Goal: Task Accomplishment & Management: Use online tool/utility

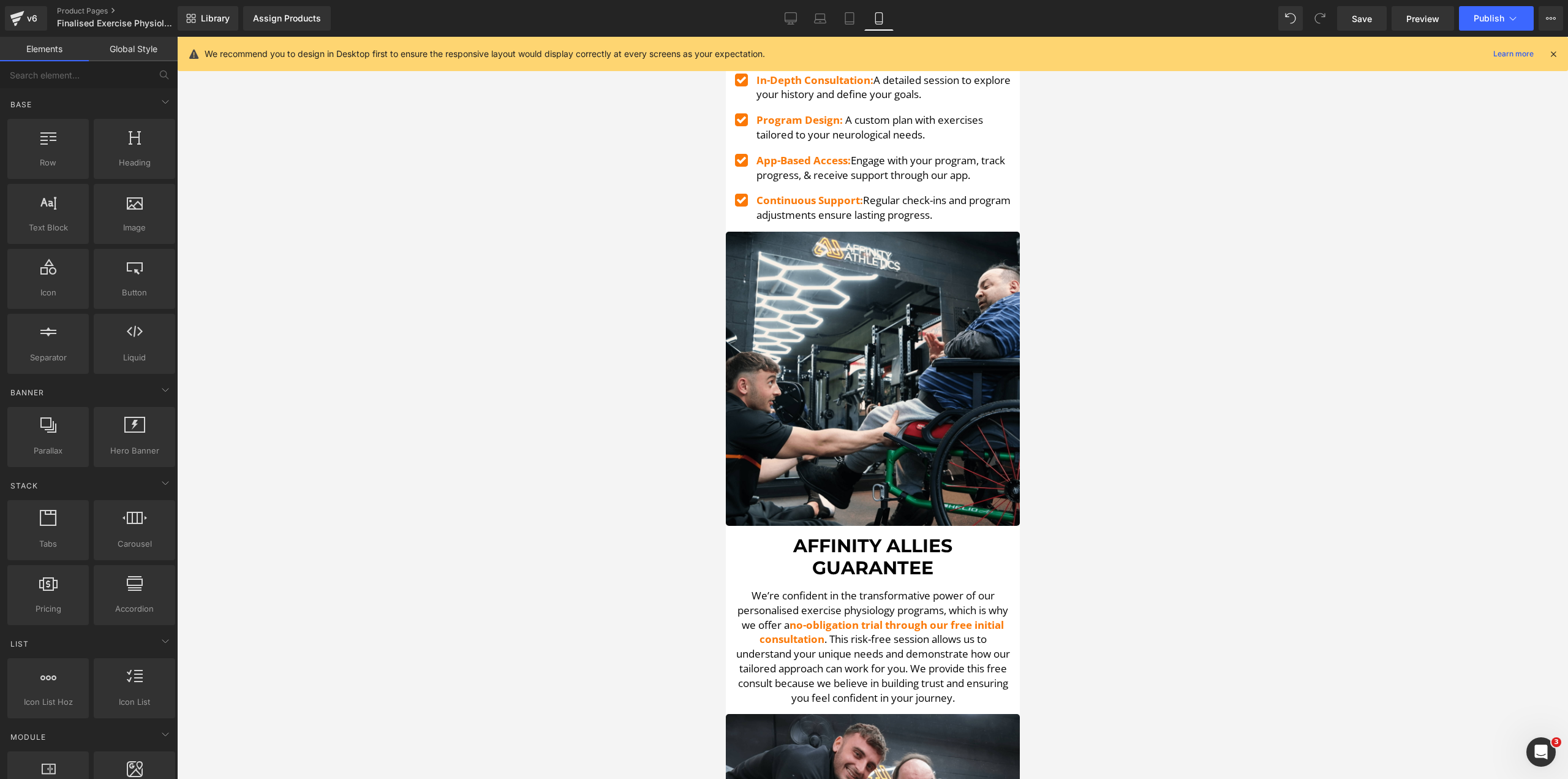
scroll to position [3371, 0]
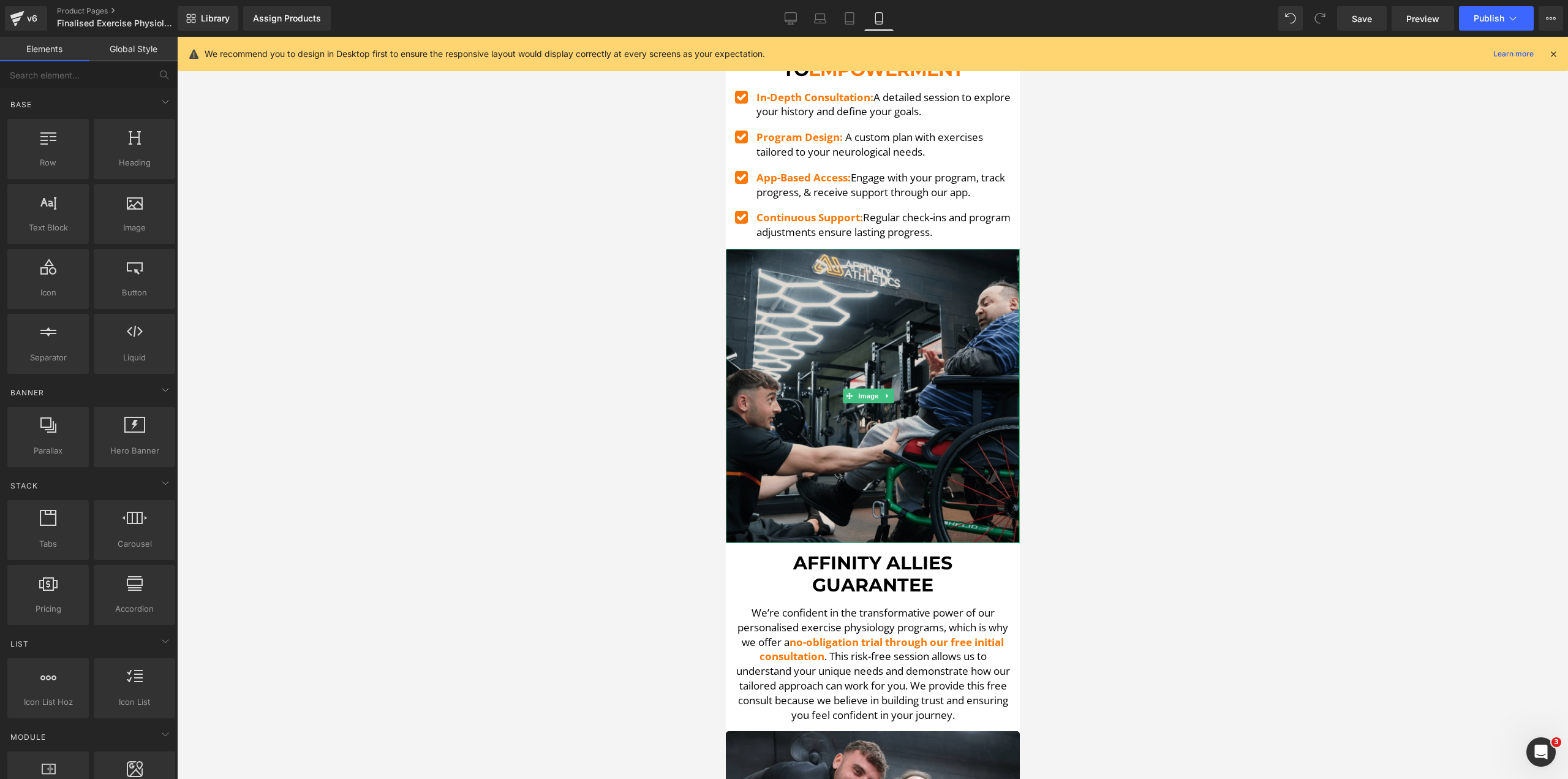
click at [853, 279] on img at bounding box center [873, 396] width 294 height 294
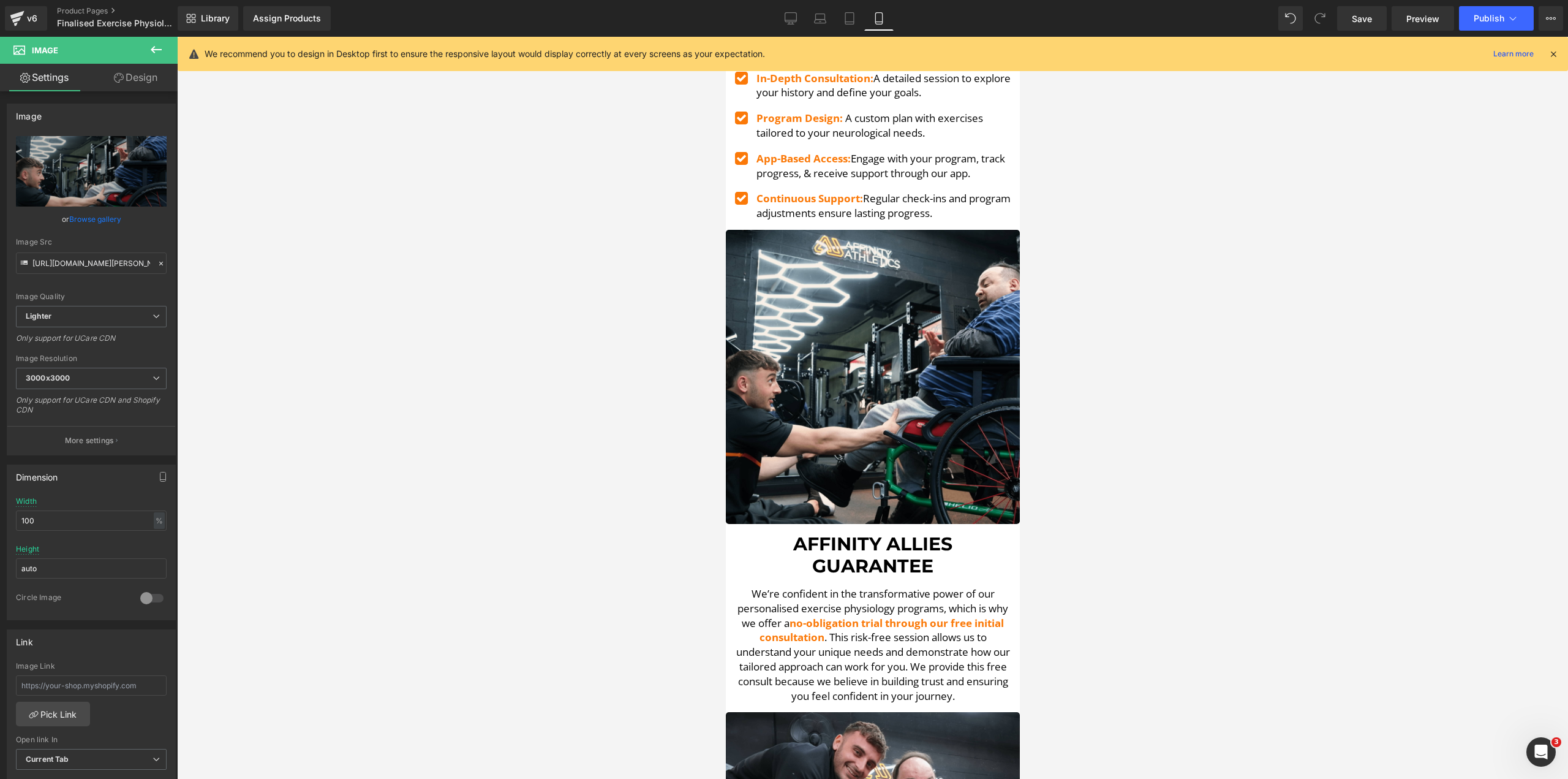
scroll to position [3310, 0]
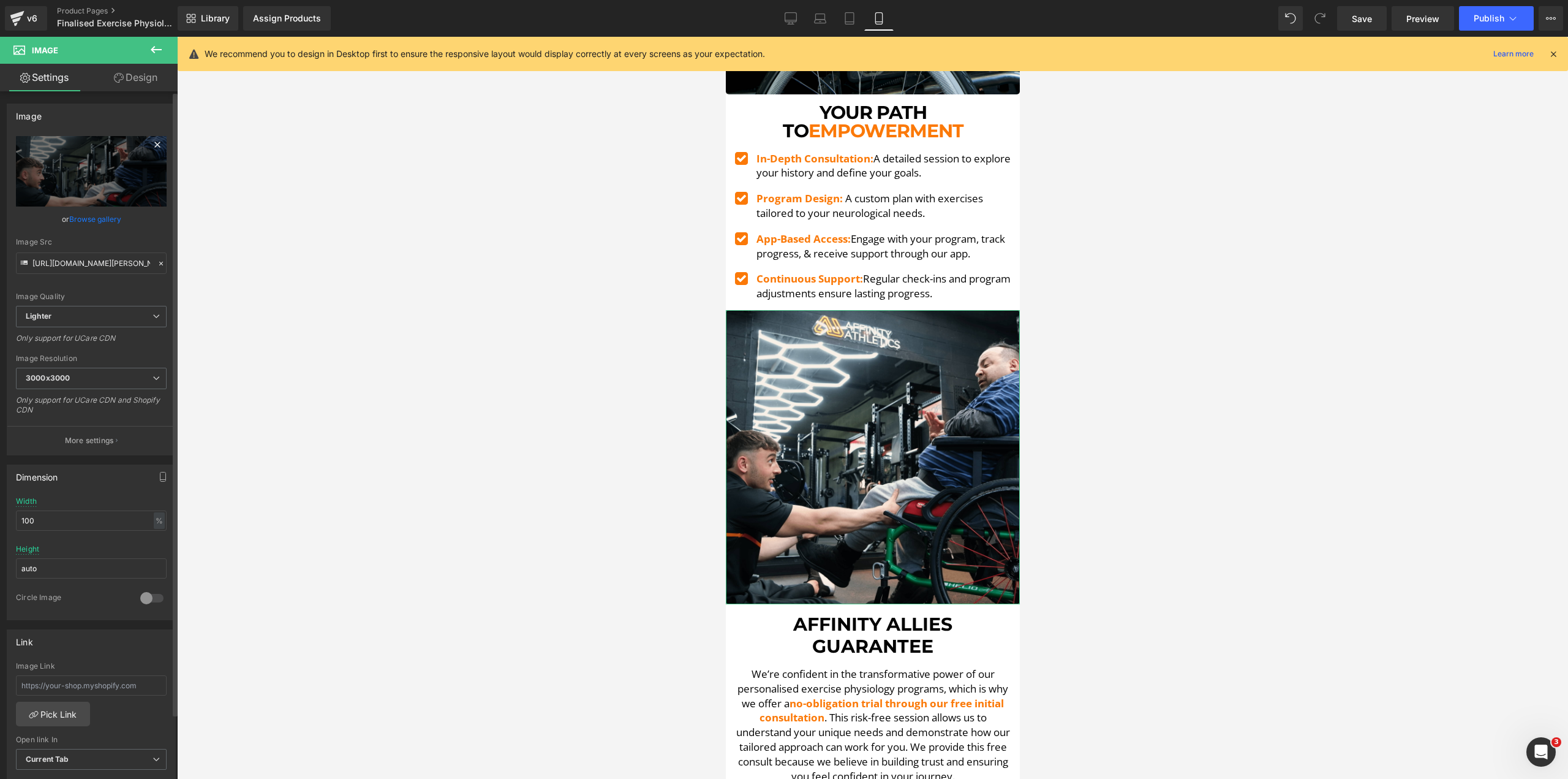
click at [153, 142] on icon at bounding box center [157, 144] width 14 height 14
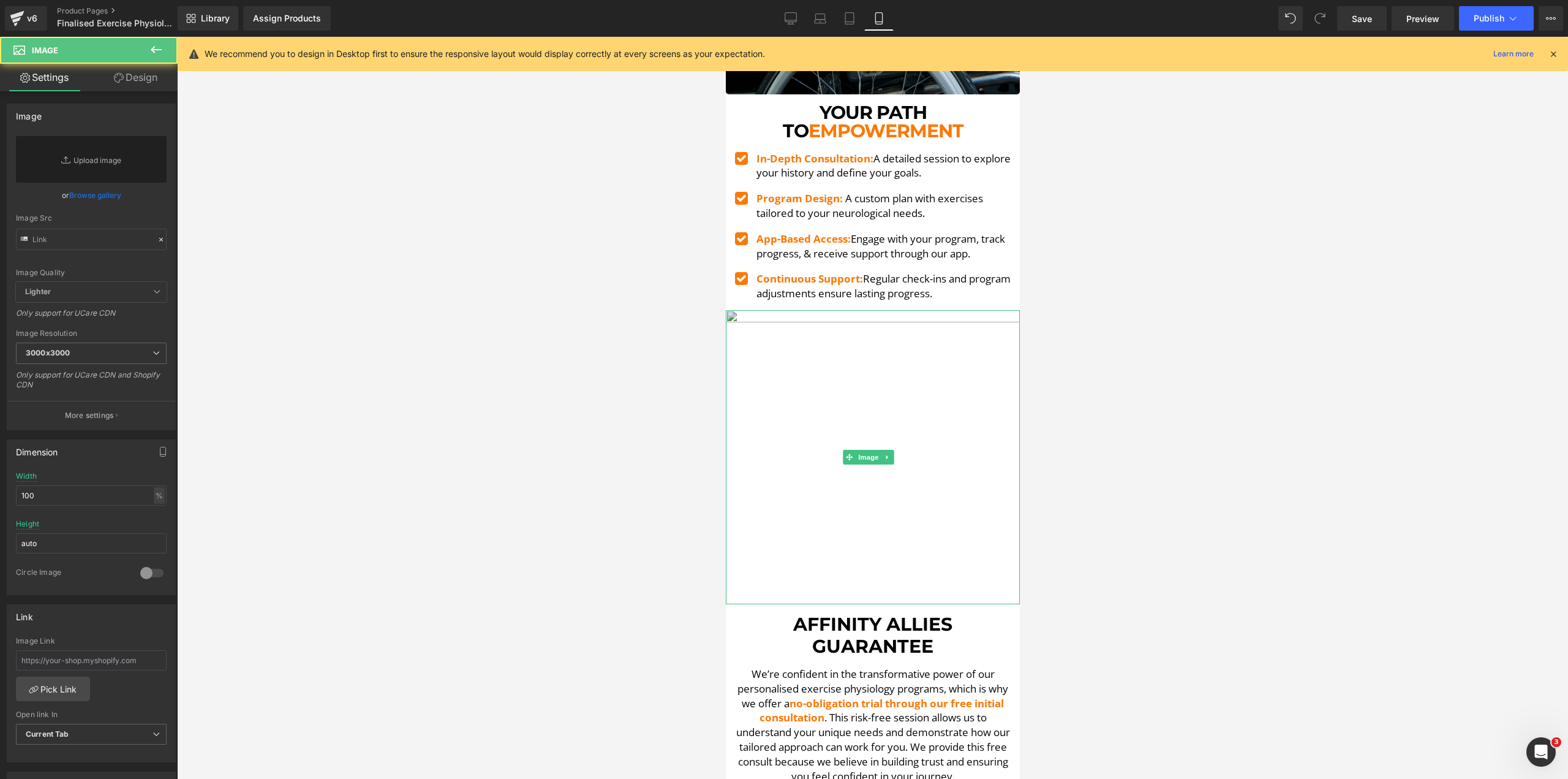
click at [800, 310] on img at bounding box center [873, 457] width 294 height 294
click at [118, 172] on link "Replace Image" at bounding box center [91, 159] width 151 height 47
type input "C:\fakepath\[PERSON_NAME][MEDICAL_DATA] Curl-min.png"
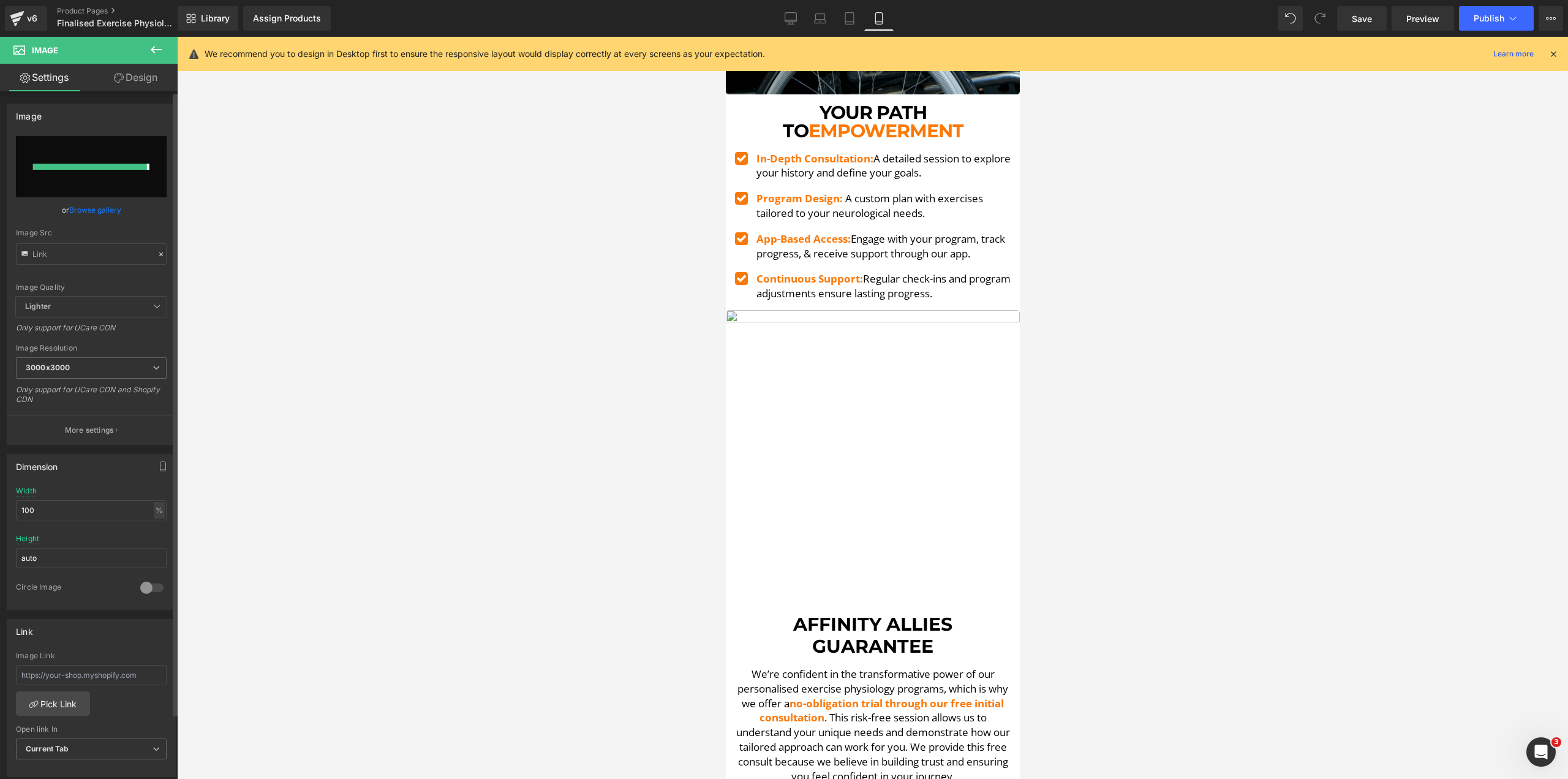
type input "[URL][DOMAIN_NAME][PERSON_NAME]"
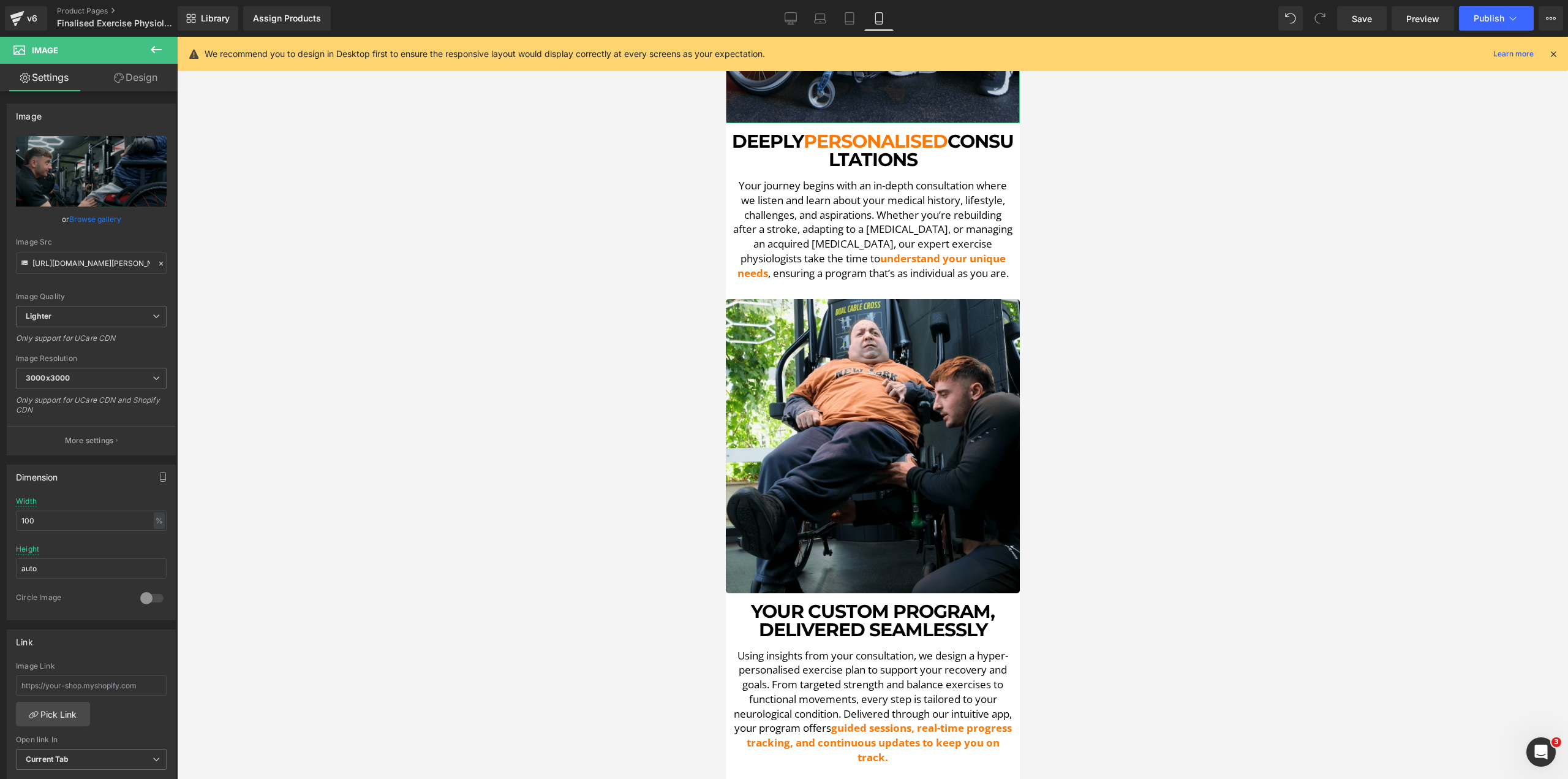
scroll to position [1471, 0]
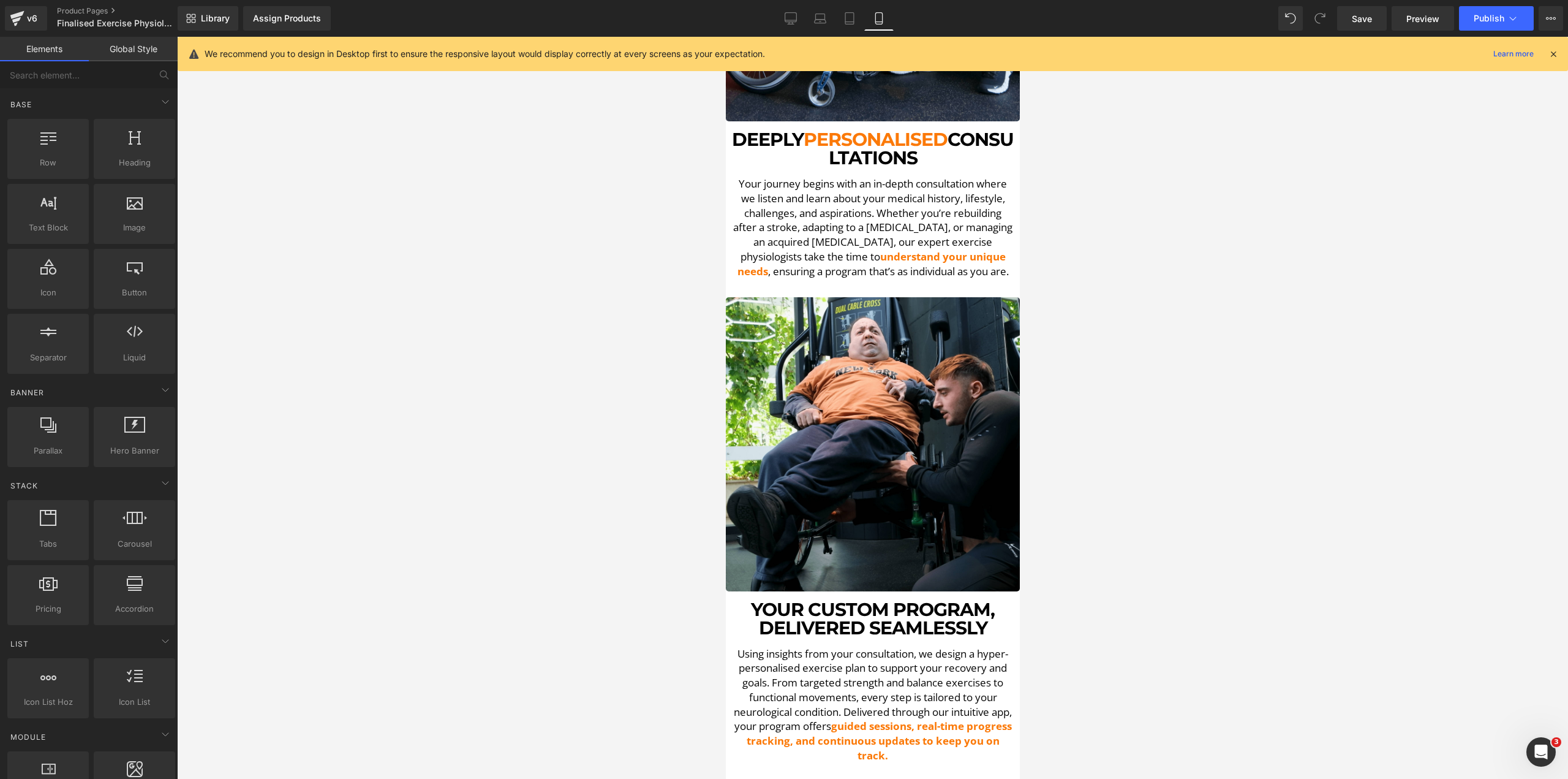
click at [484, 200] on div at bounding box center [873, 408] width 1391 height 742
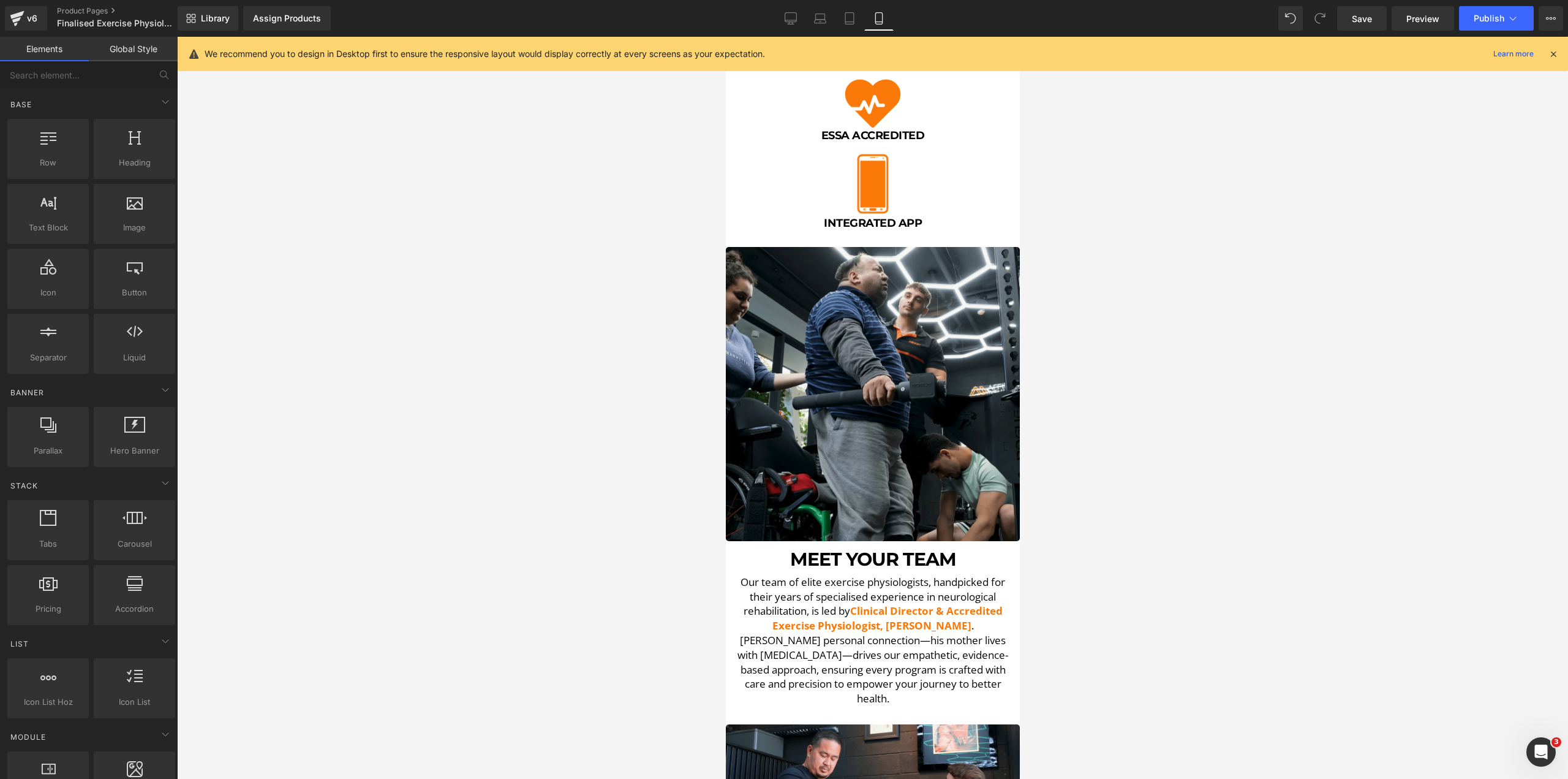
scroll to position [551, 0]
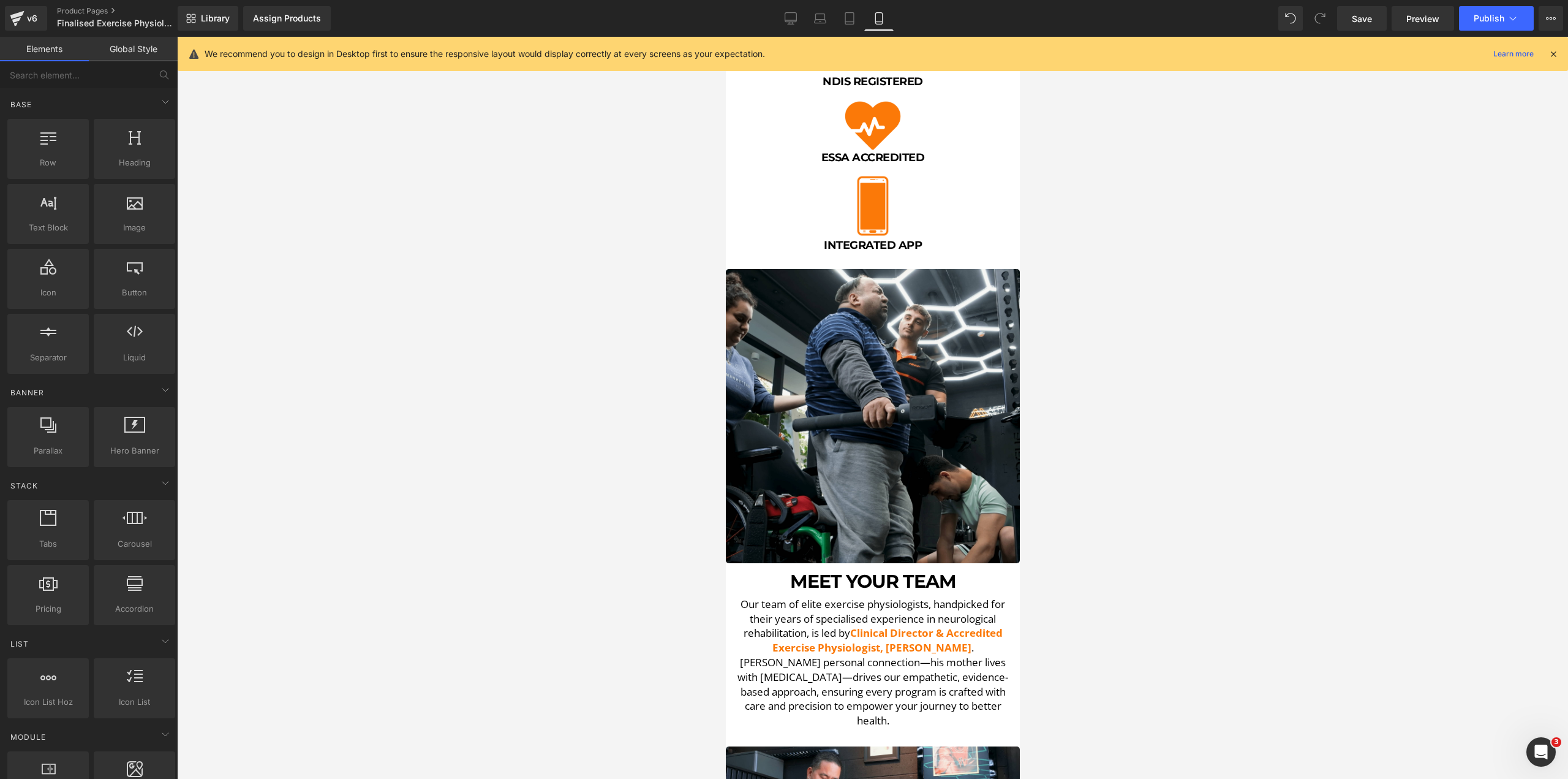
click at [476, 236] on div at bounding box center [873, 408] width 1391 height 742
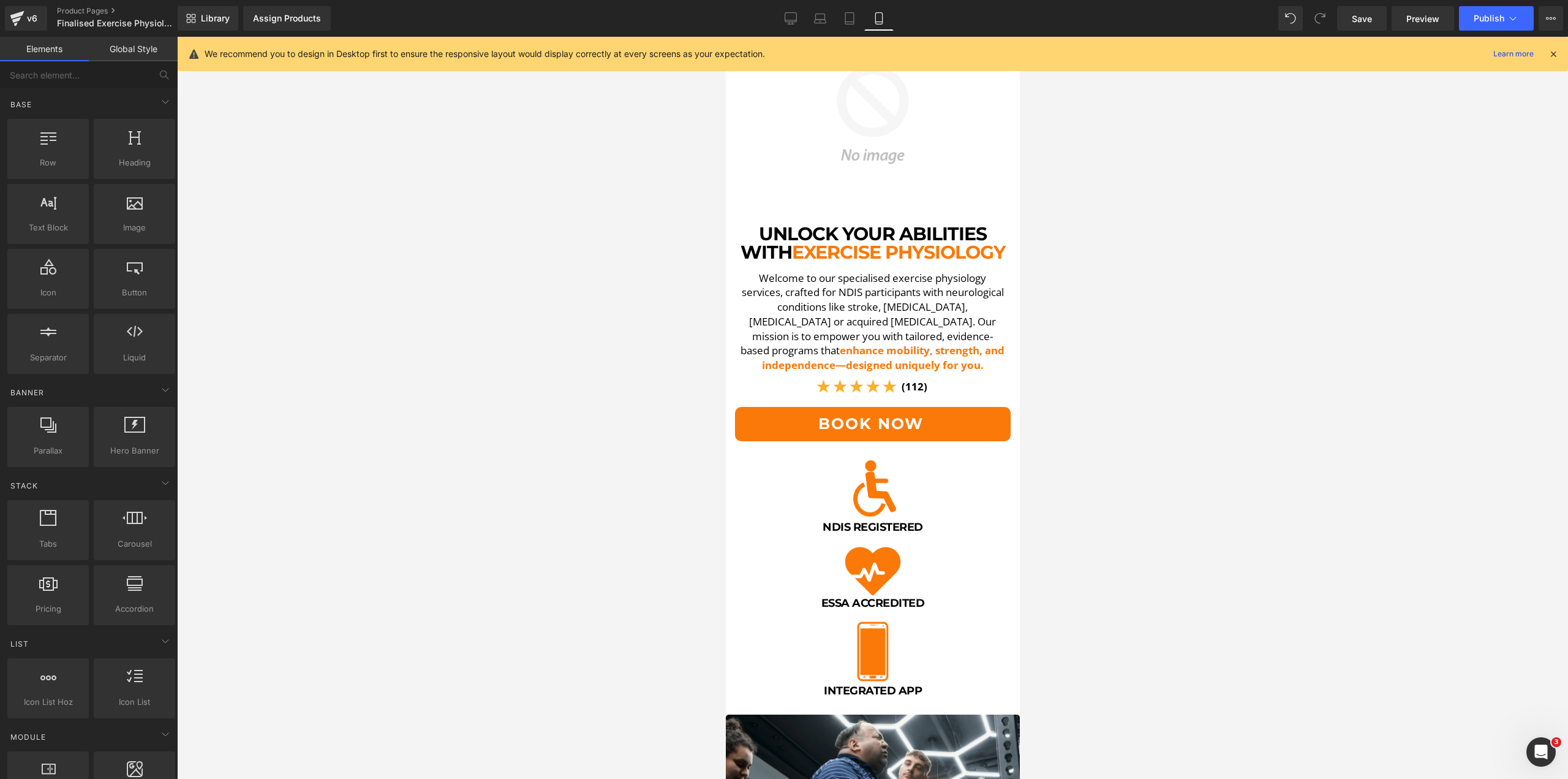
scroll to position [123, 0]
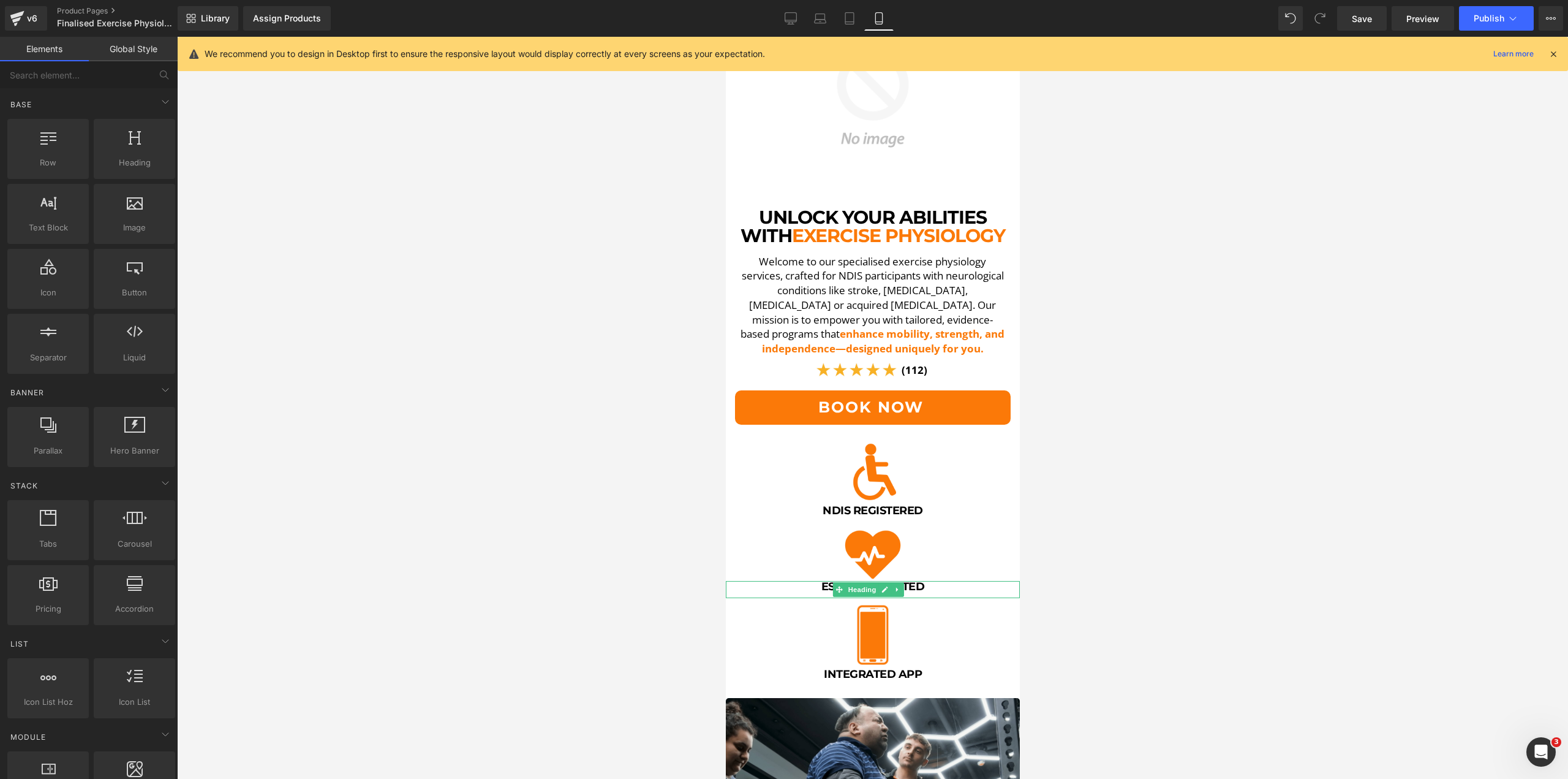
click at [913, 581] on h2 "ESSA Accredited" at bounding box center [872, 586] width 288 height 11
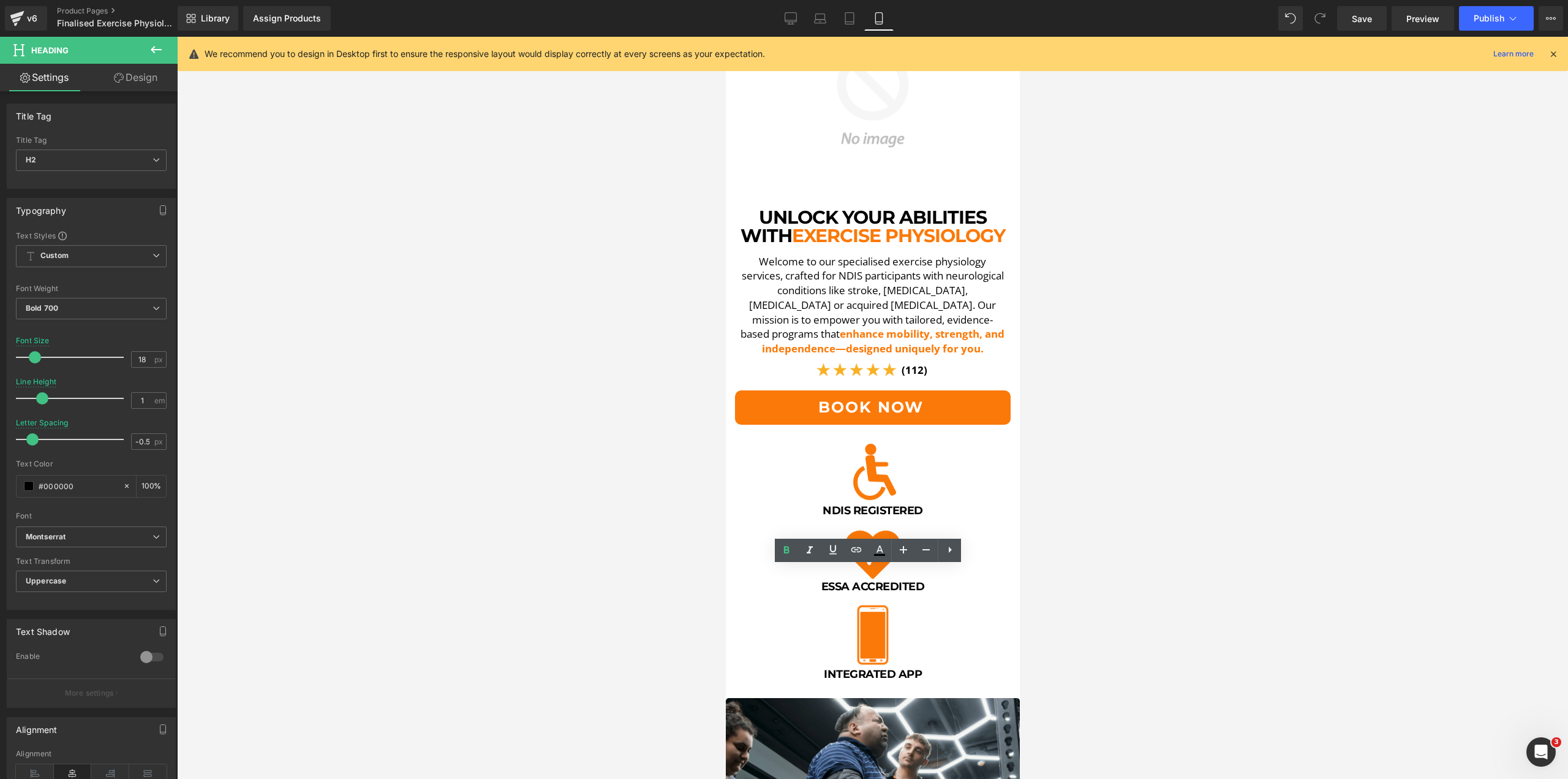
click at [149, 78] on link "Design" at bounding box center [136, 78] width 89 height 27
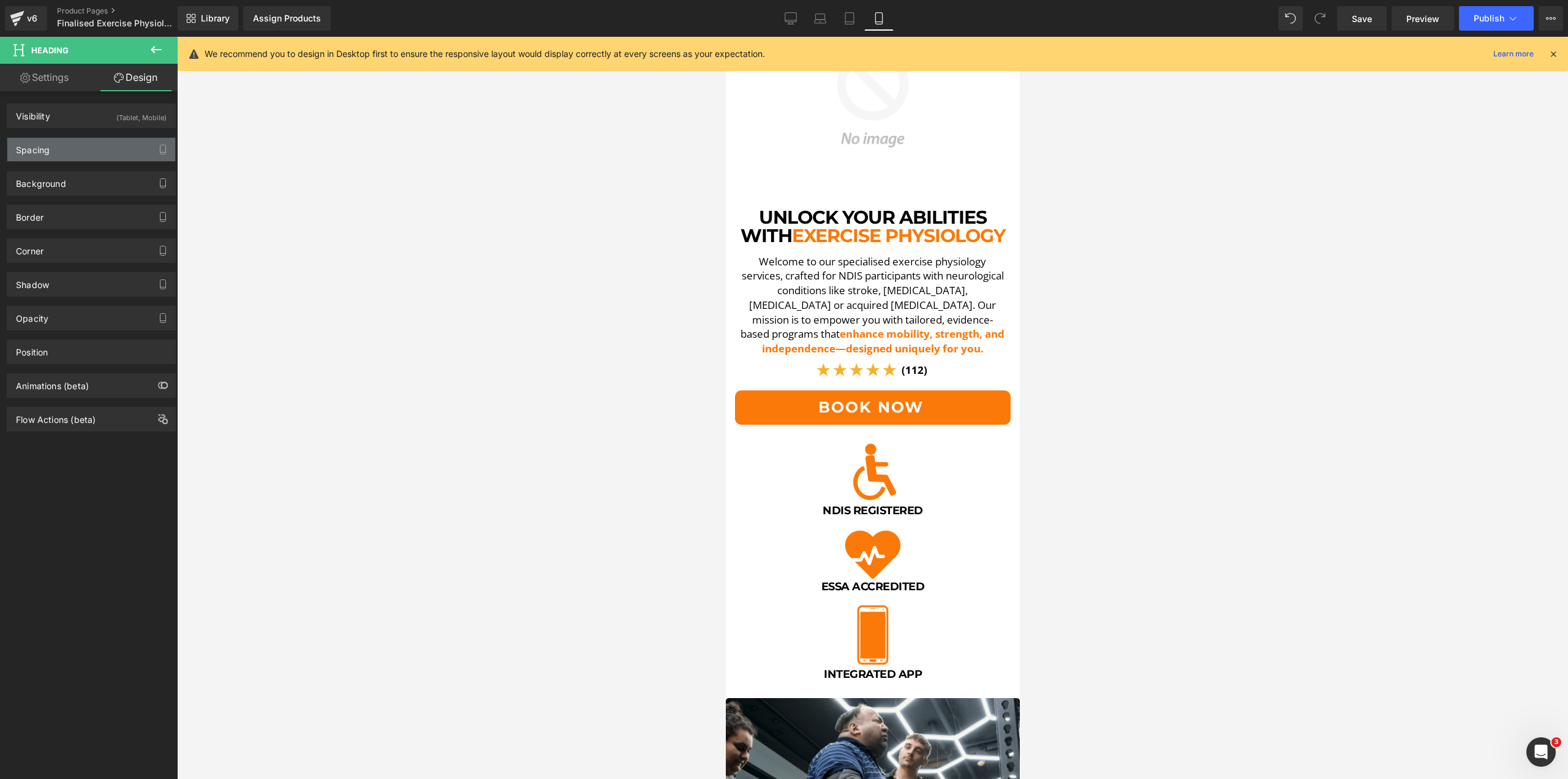
type input "-20"
type input "0"
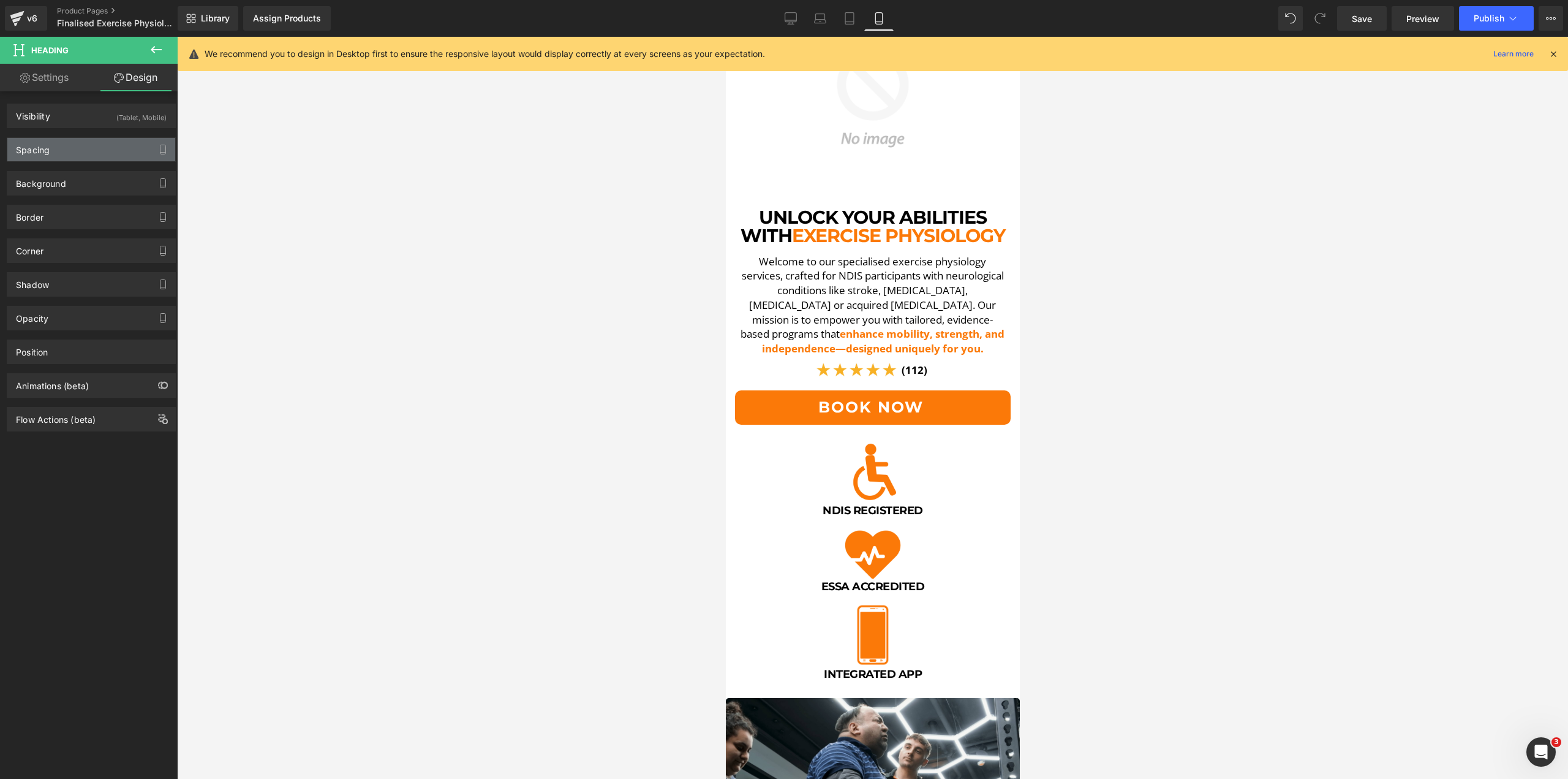
type input "5"
type input "10"
type input "5"
click at [86, 146] on div "Spacing" at bounding box center [91, 149] width 168 height 23
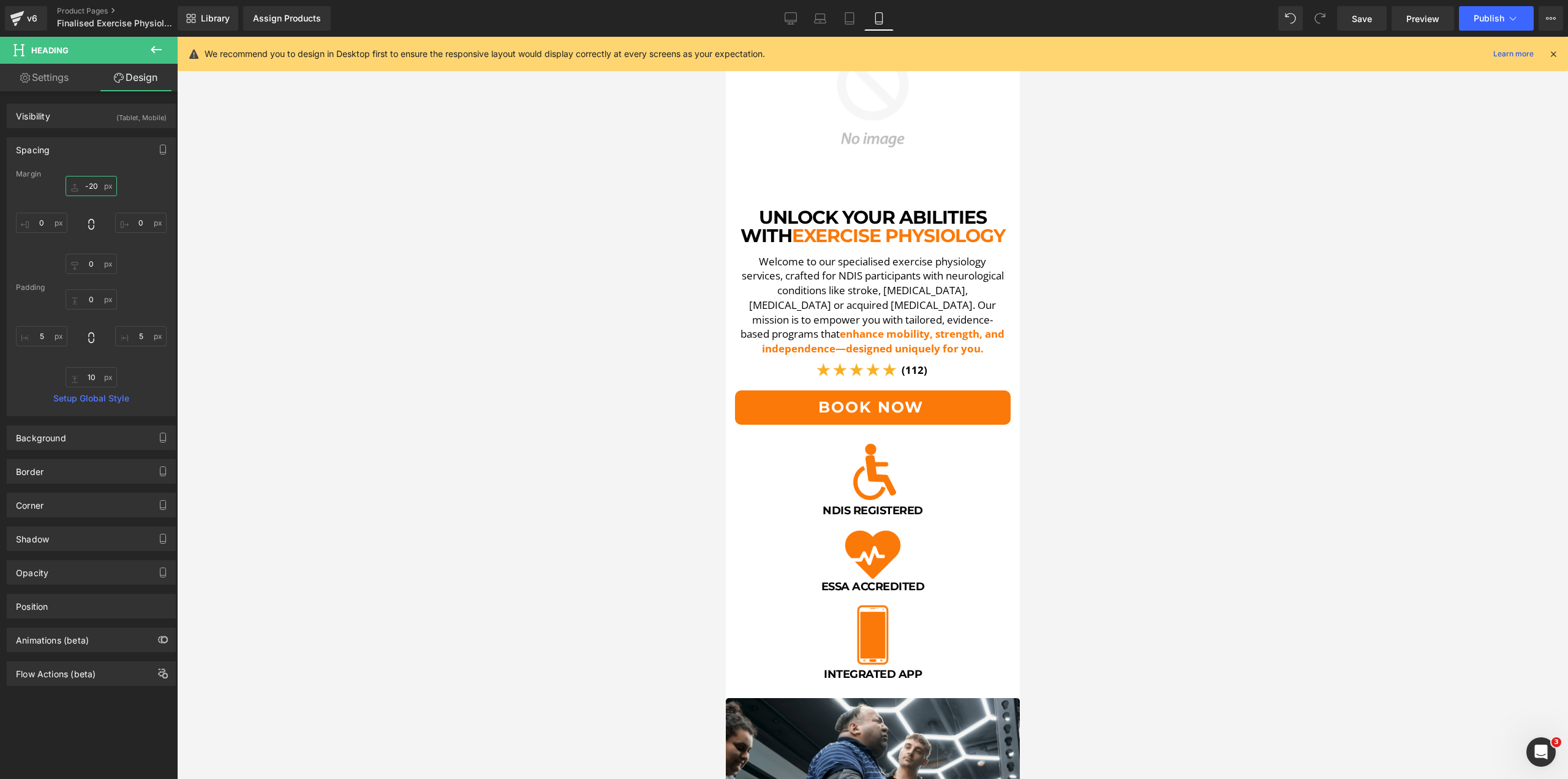
click at [94, 185] on input "-20" at bounding box center [91, 186] width 52 height 20
type input "-15"
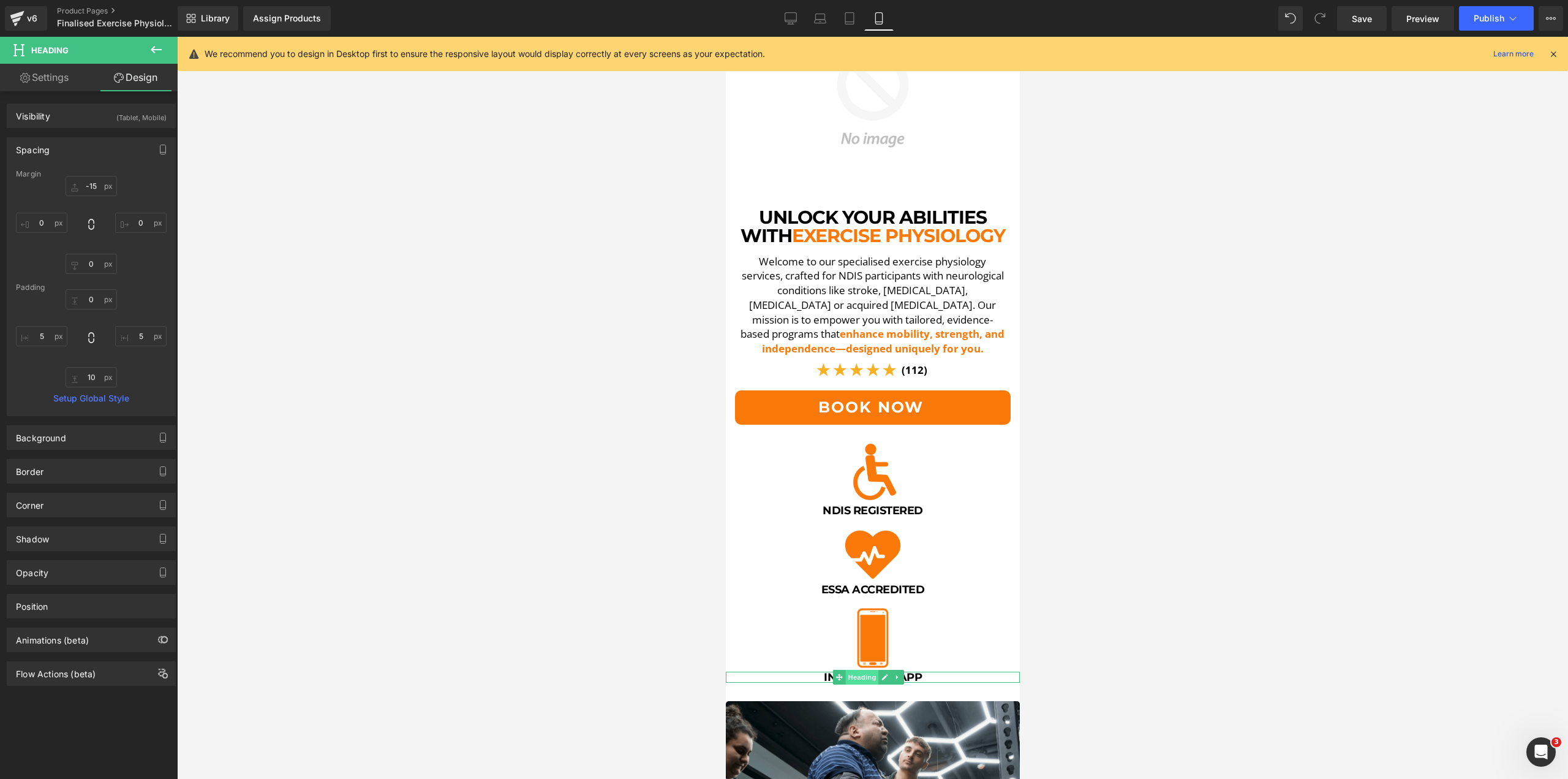
click at [871, 670] on span "Heading" at bounding box center [861, 677] width 33 height 14
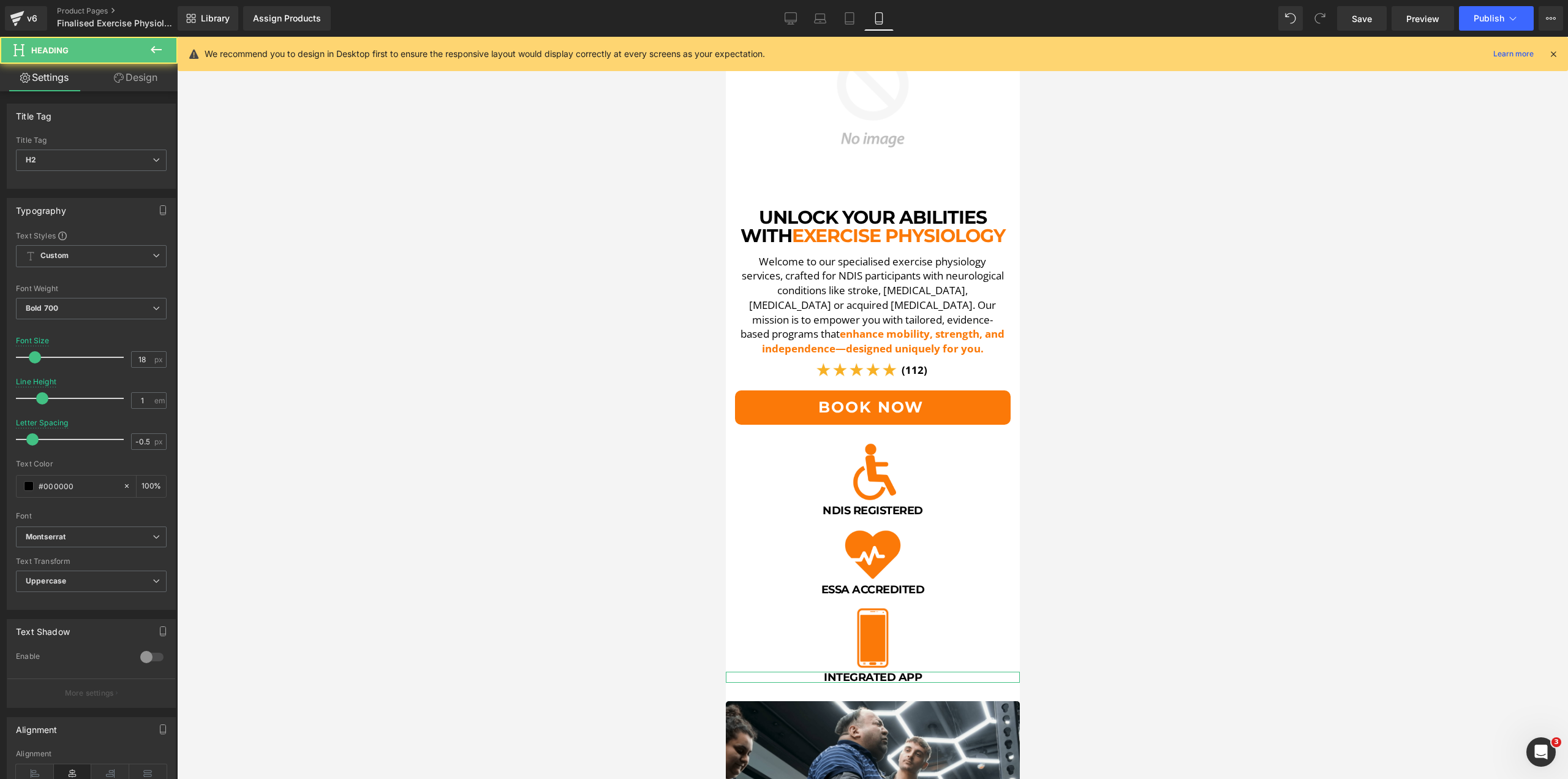
drag, startPoint x: 111, startPoint y: 78, endPoint x: 125, endPoint y: 132, distance: 55.8
click at [111, 78] on link "Design" at bounding box center [136, 78] width 89 height 27
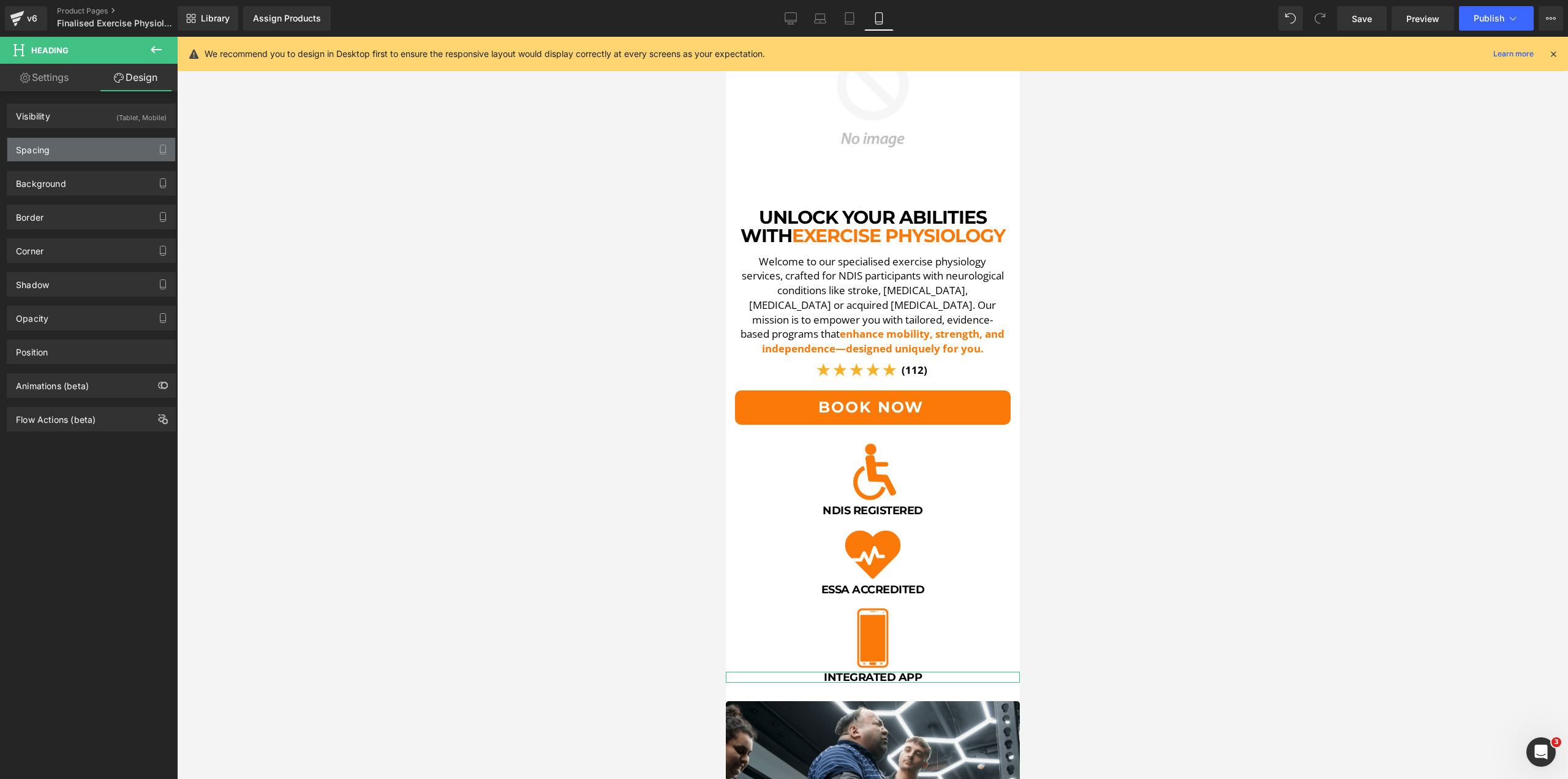
click at [100, 153] on div "Spacing" at bounding box center [91, 149] width 168 height 23
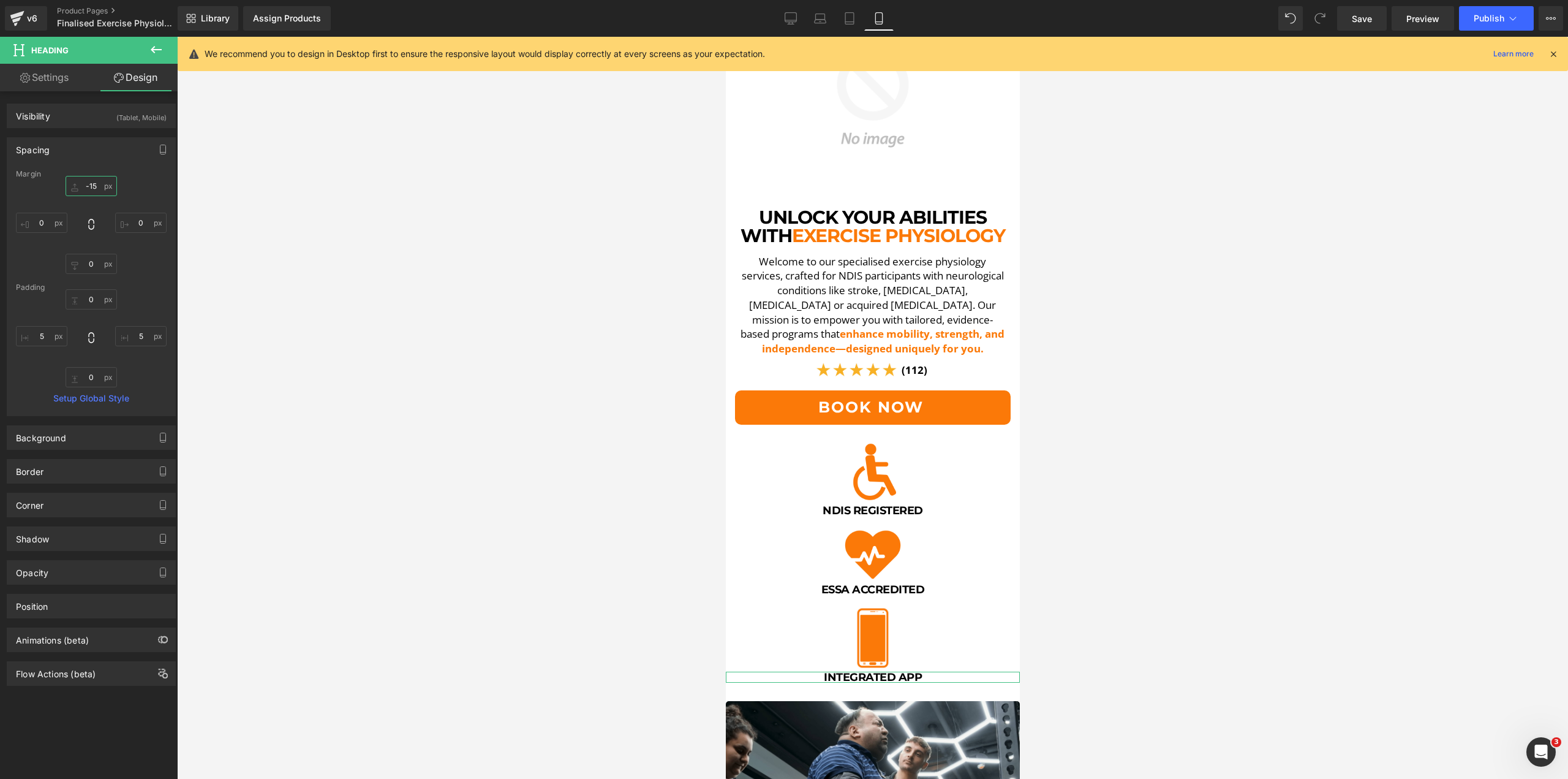
click at [98, 187] on input "-15" at bounding box center [91, 186] width 52 height 20
click at [454, 223] on div at bounding box center [873, 408] width 1391 height 742
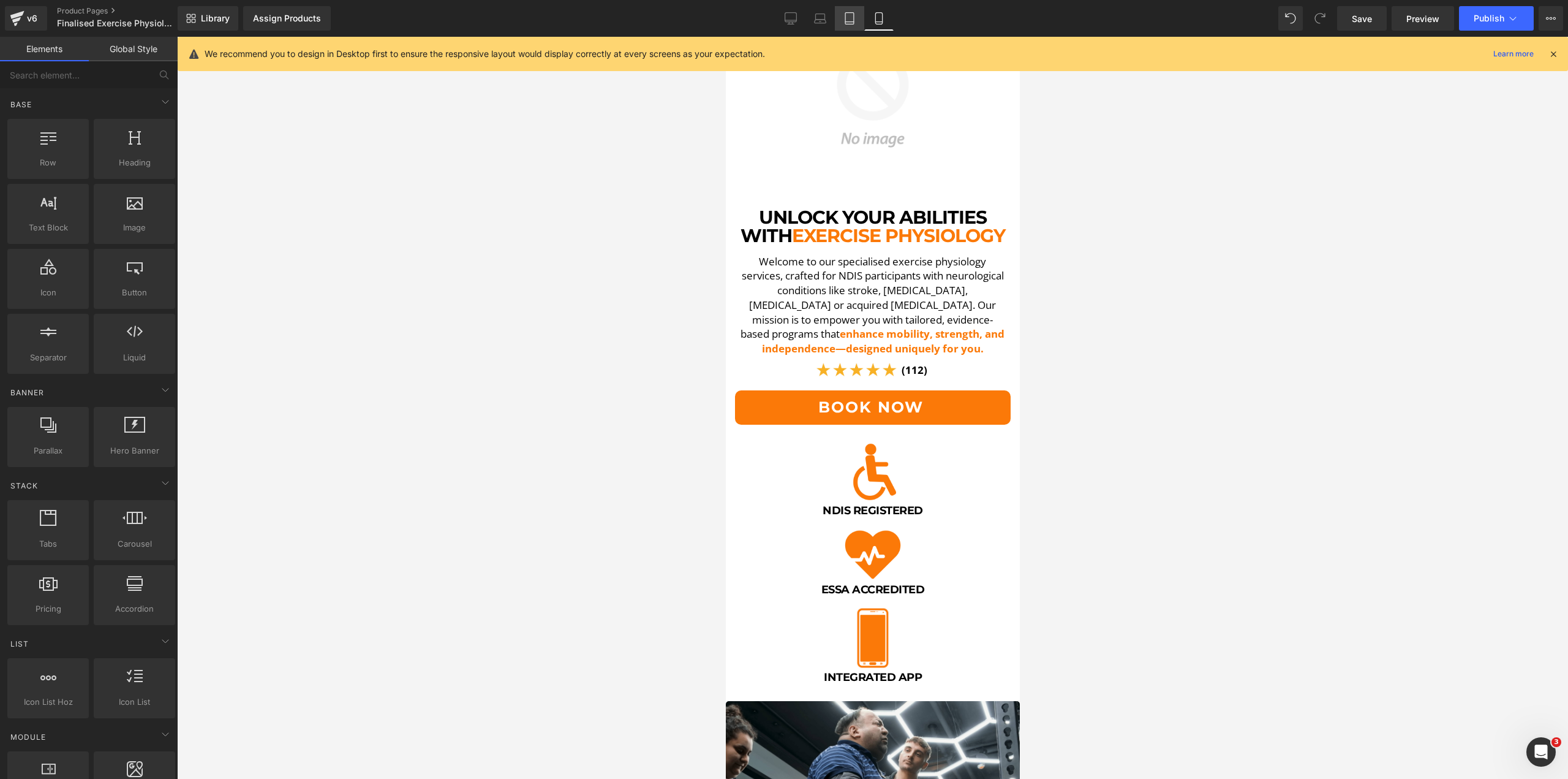
click at [843, 23] on icon at bounding box center [849, 18] width 12 height 12
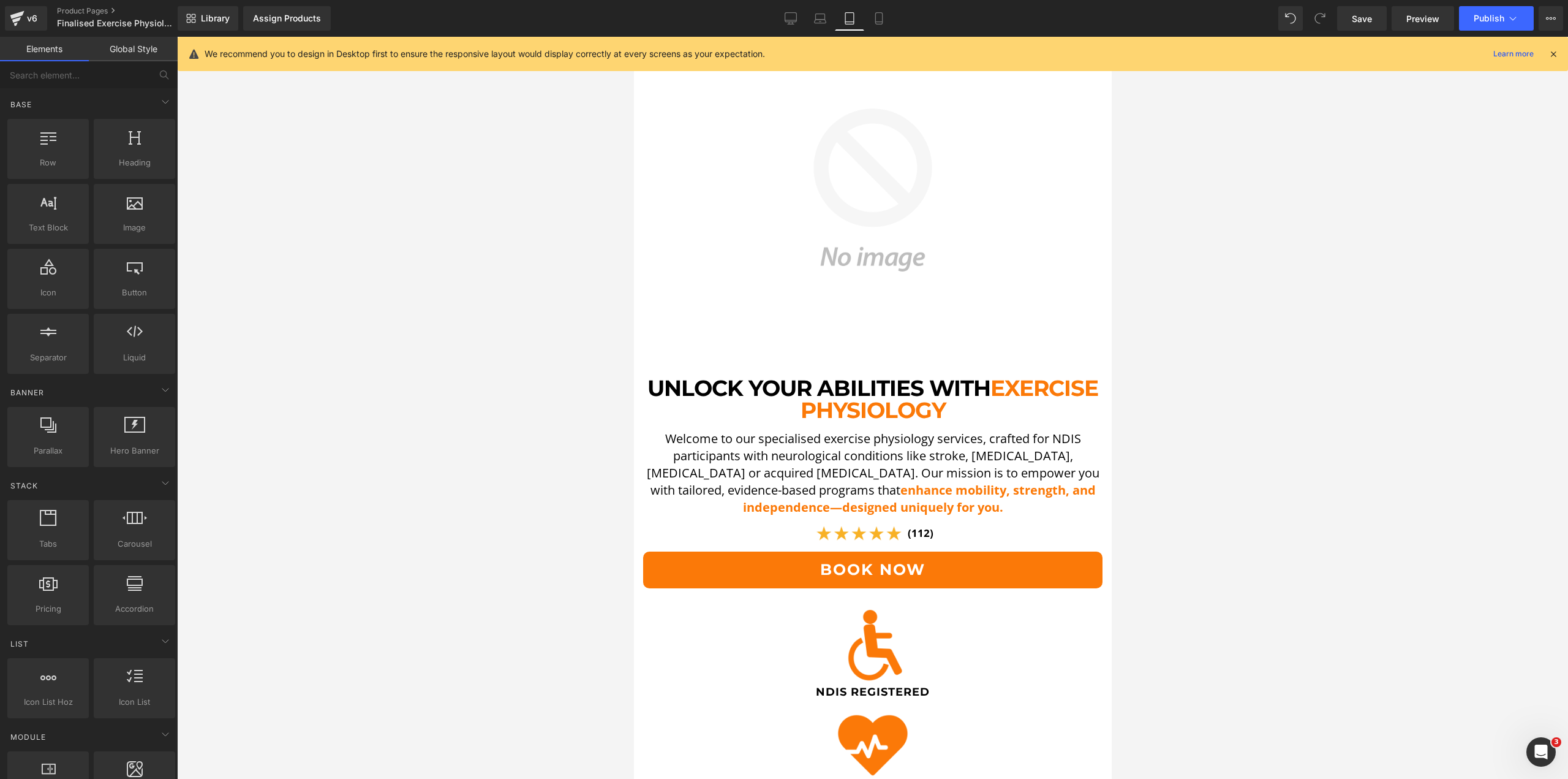
scroll to position [596, 0]
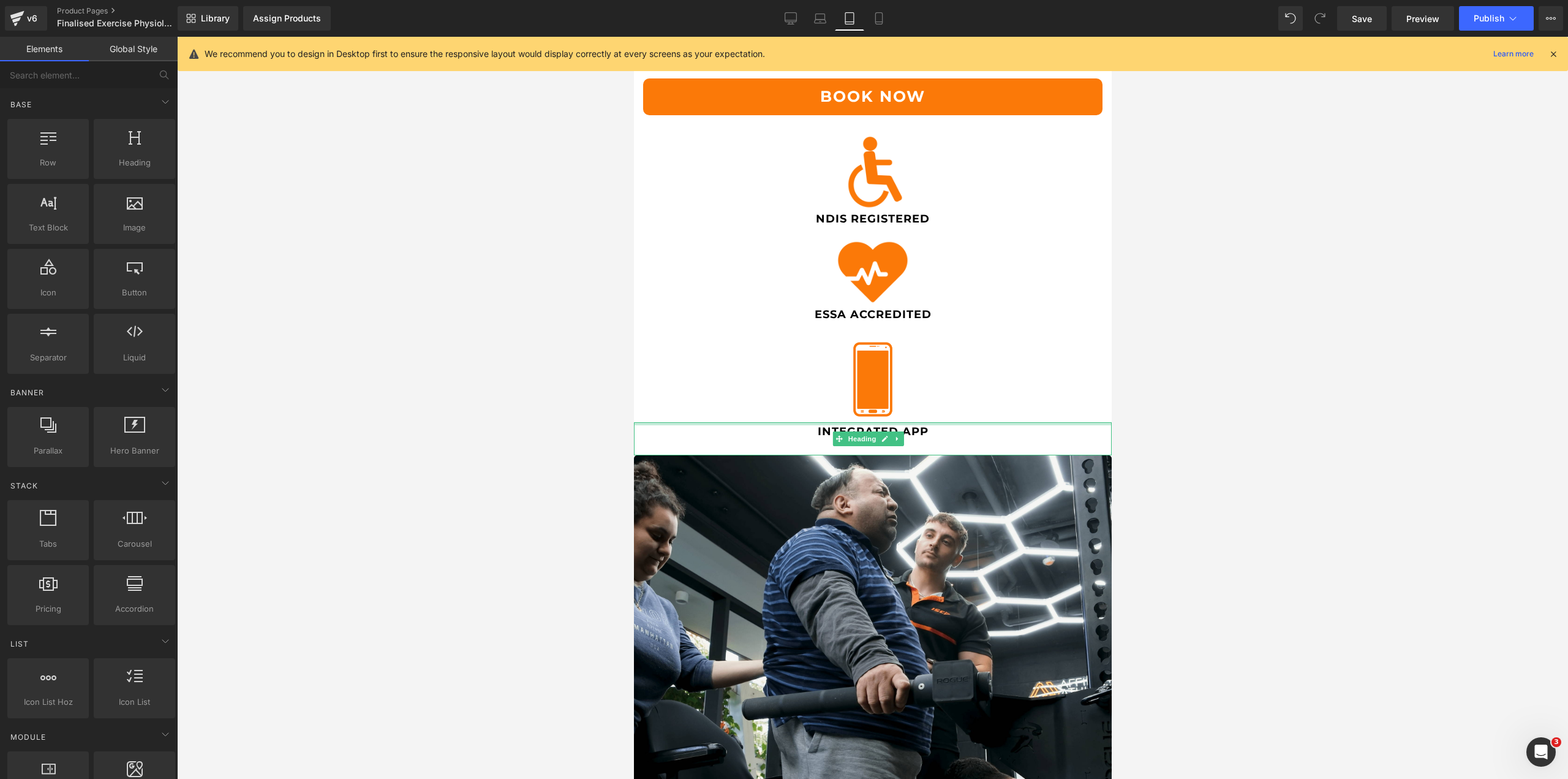
click at [864, 422] on div at bounding box center [873, 424] width 478 height 3
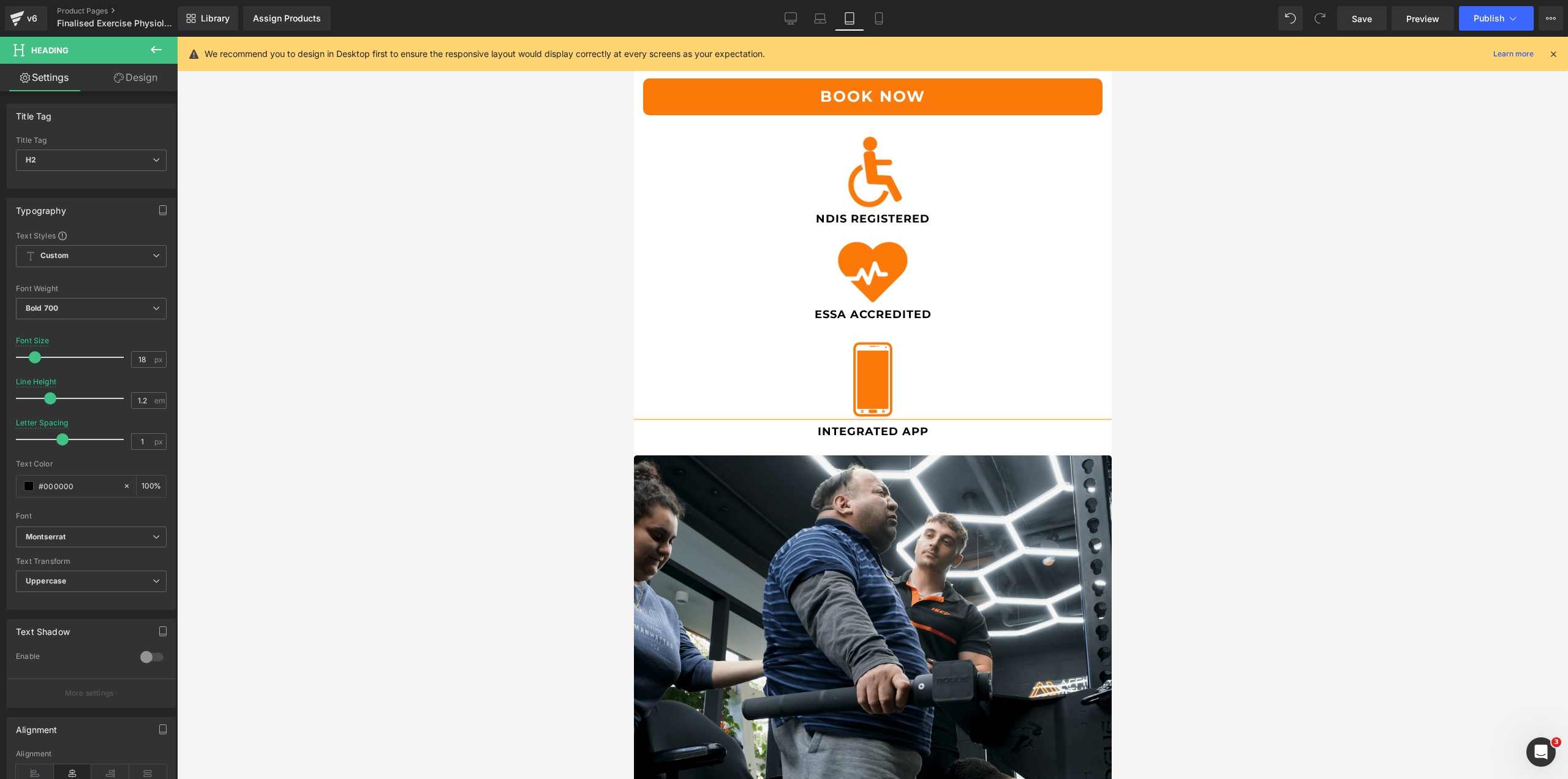
click at [156, 81] on link "Design" at bounding box center [136, 78] width 89 height 27
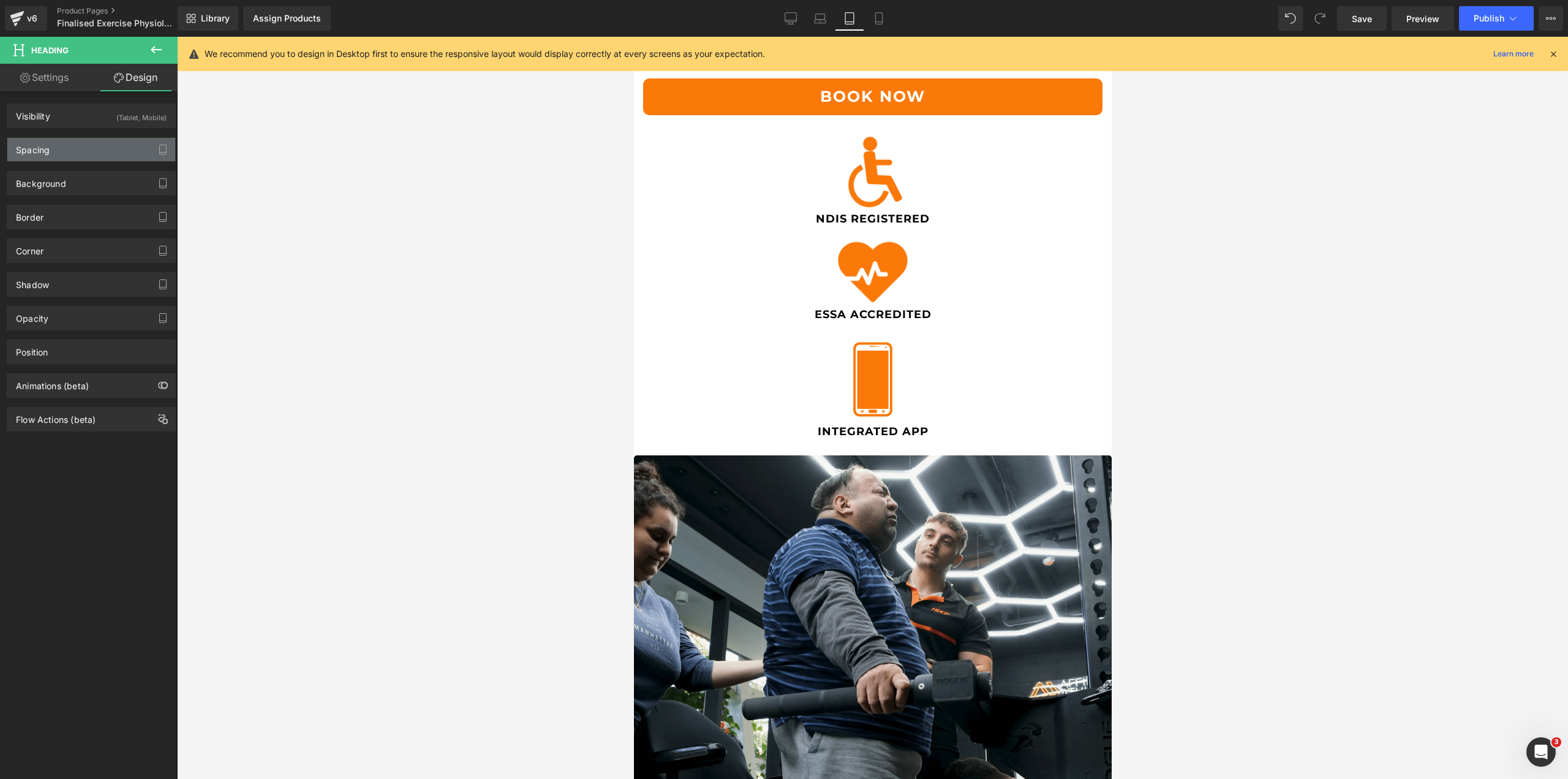
click at [75, 150] on div "Spacing" at bounding box center [91, 149] width 168 height 23
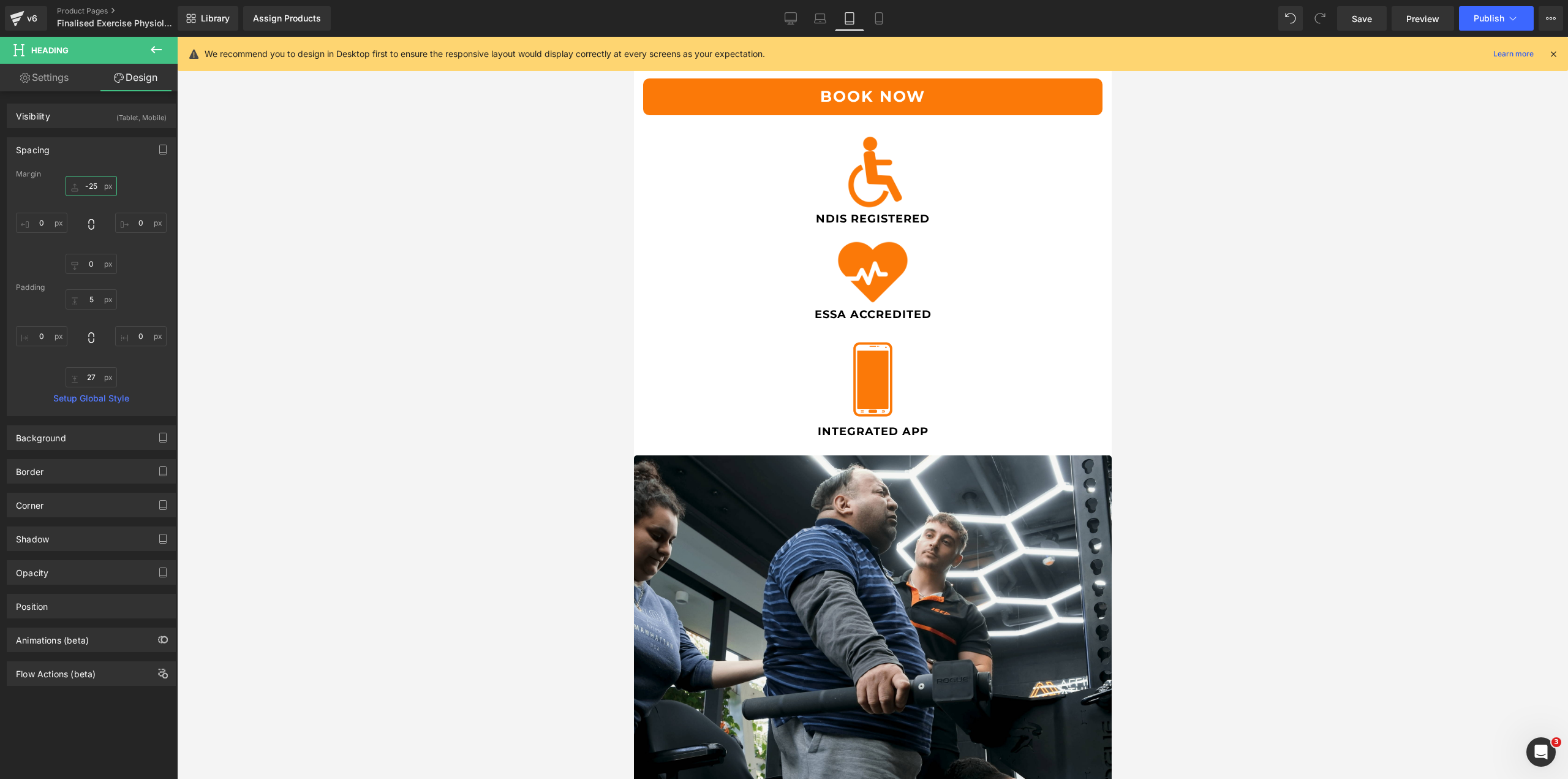
click at [94, 185] on input "-25" at bounding box center [91, 186] width 52 height 20
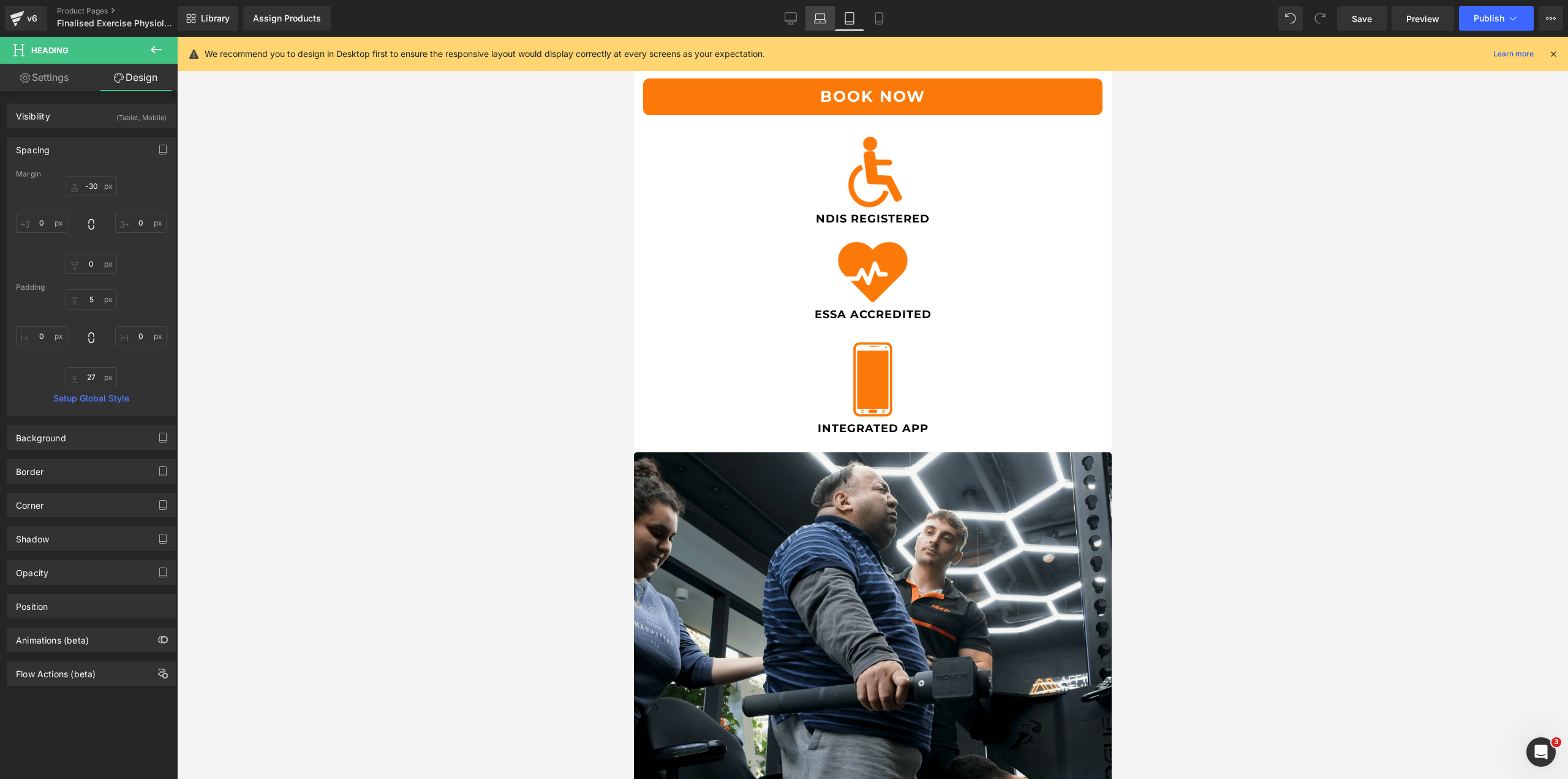
click at [816, 9] on link "Laptop" at bounding box center [820, 19] width 29 height 24
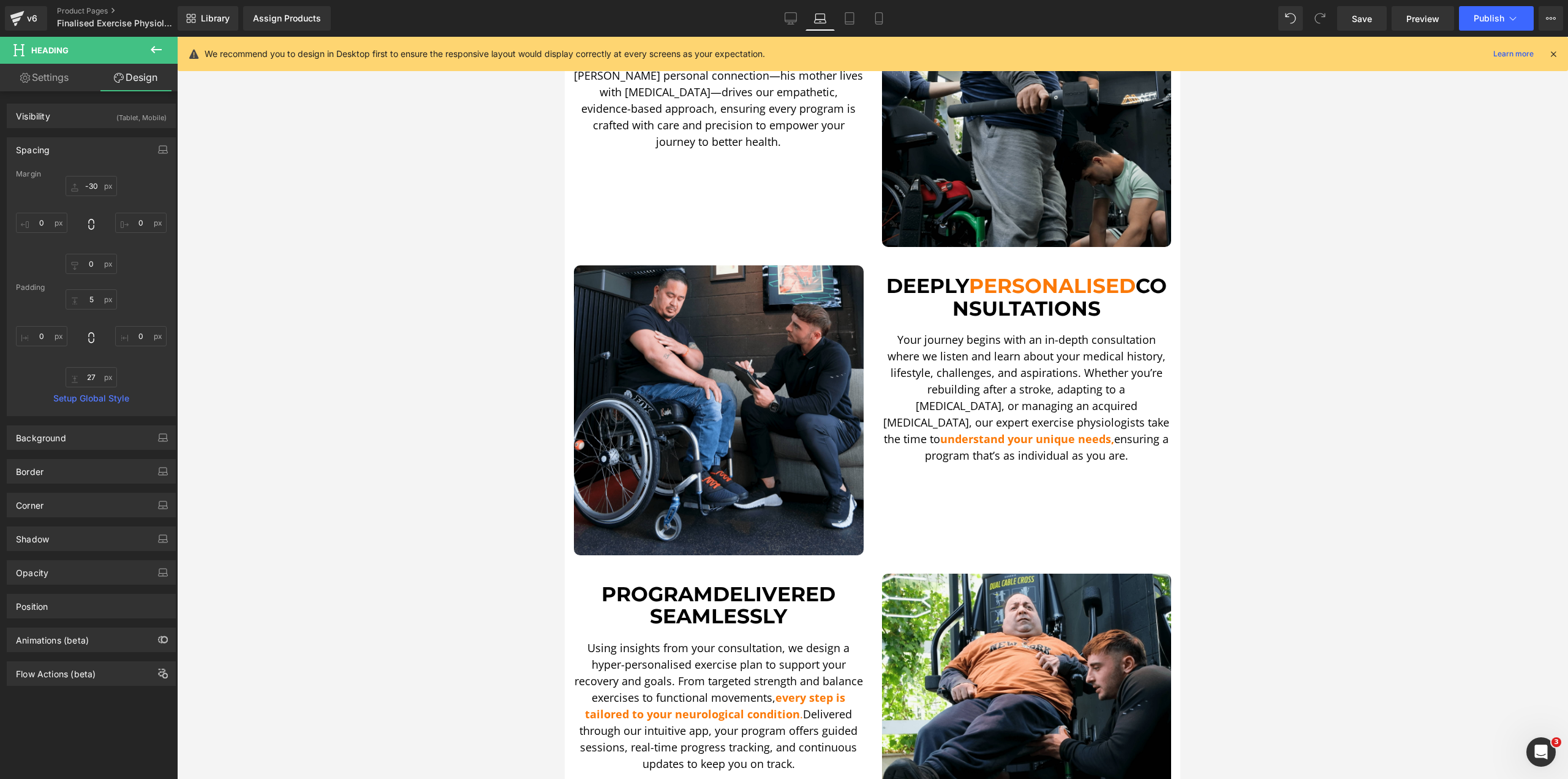
type input "0"
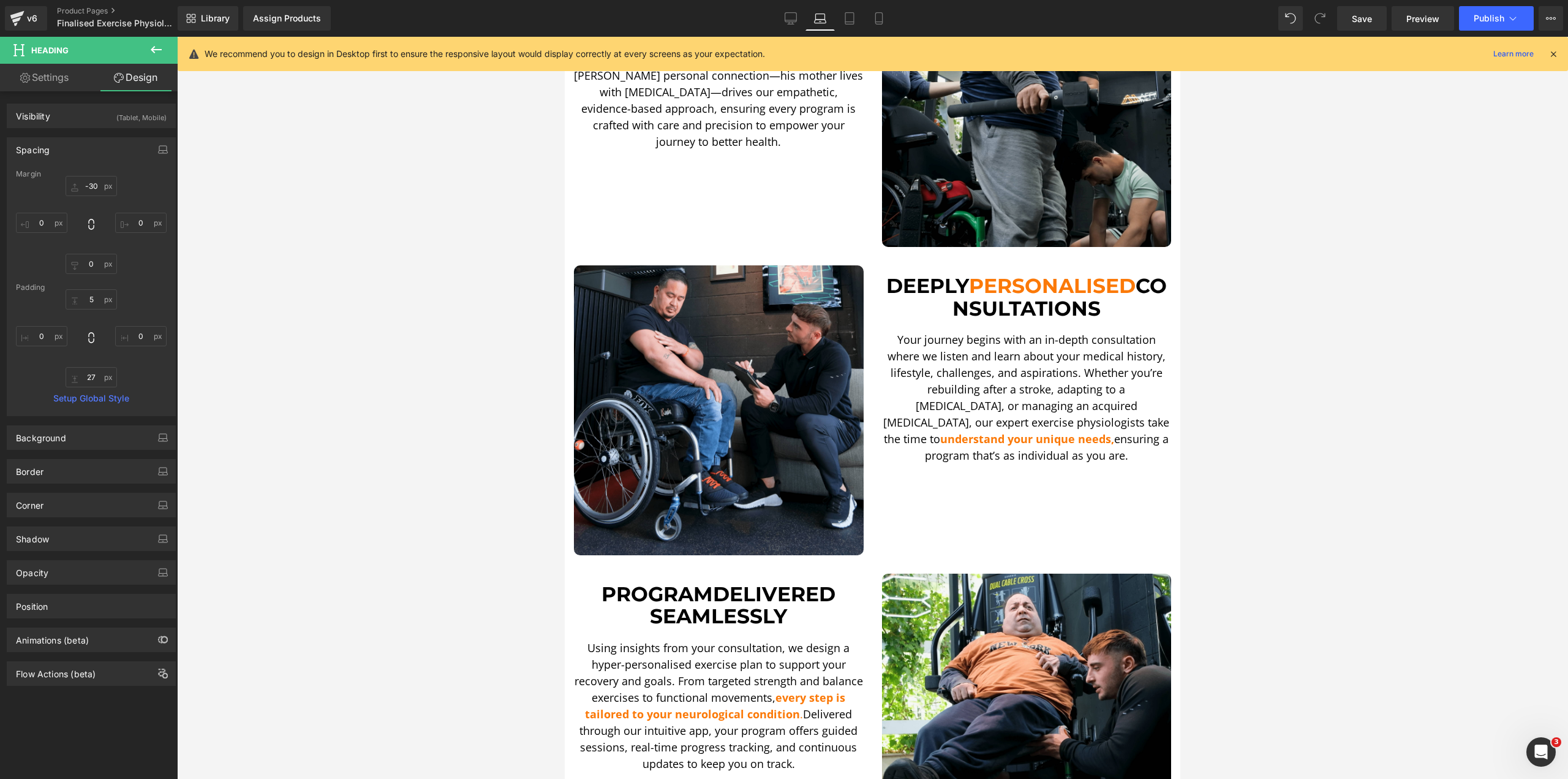
type input "0"
type input "30"
type input "0"
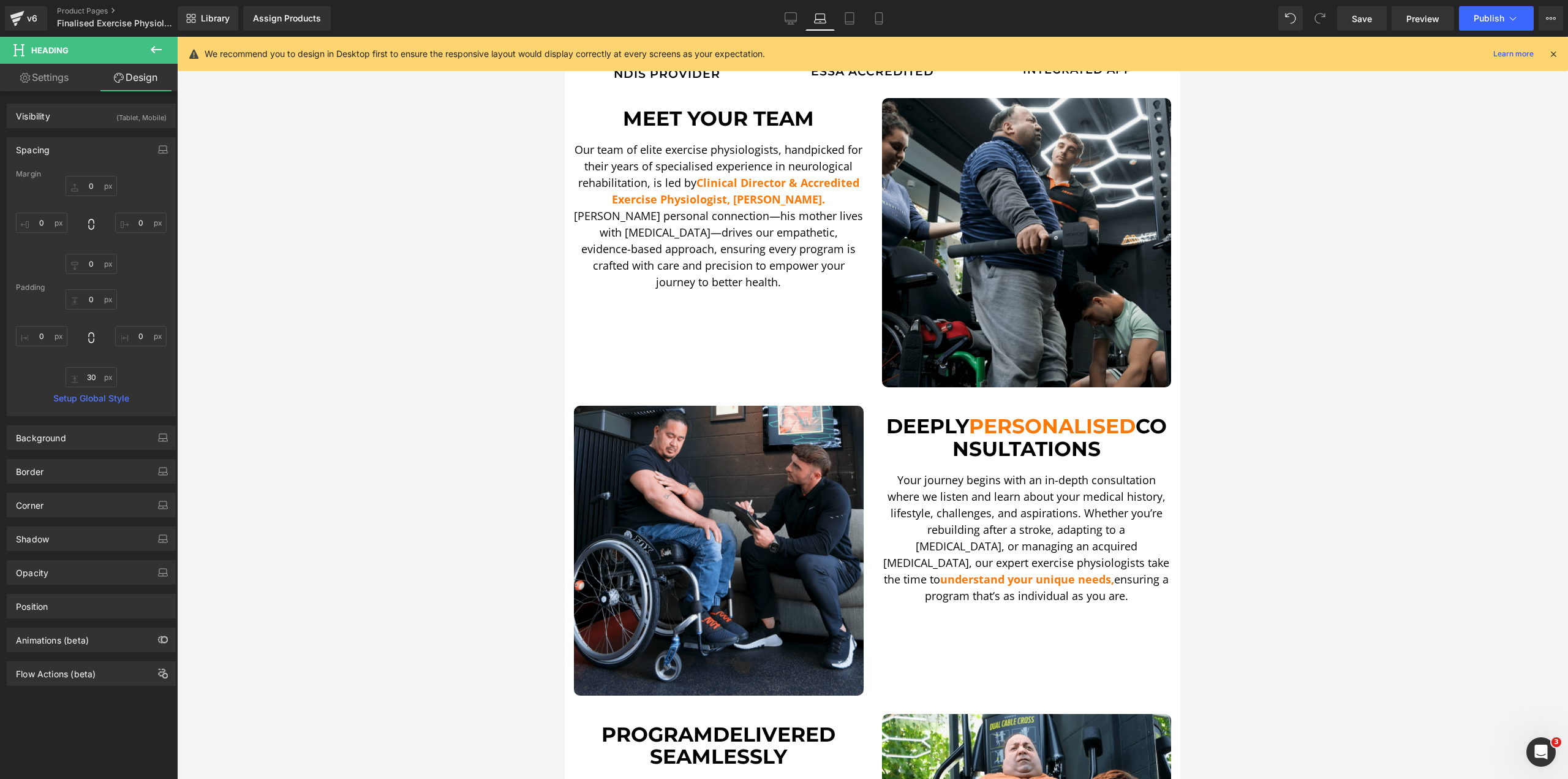
scroll to position [0, 0]
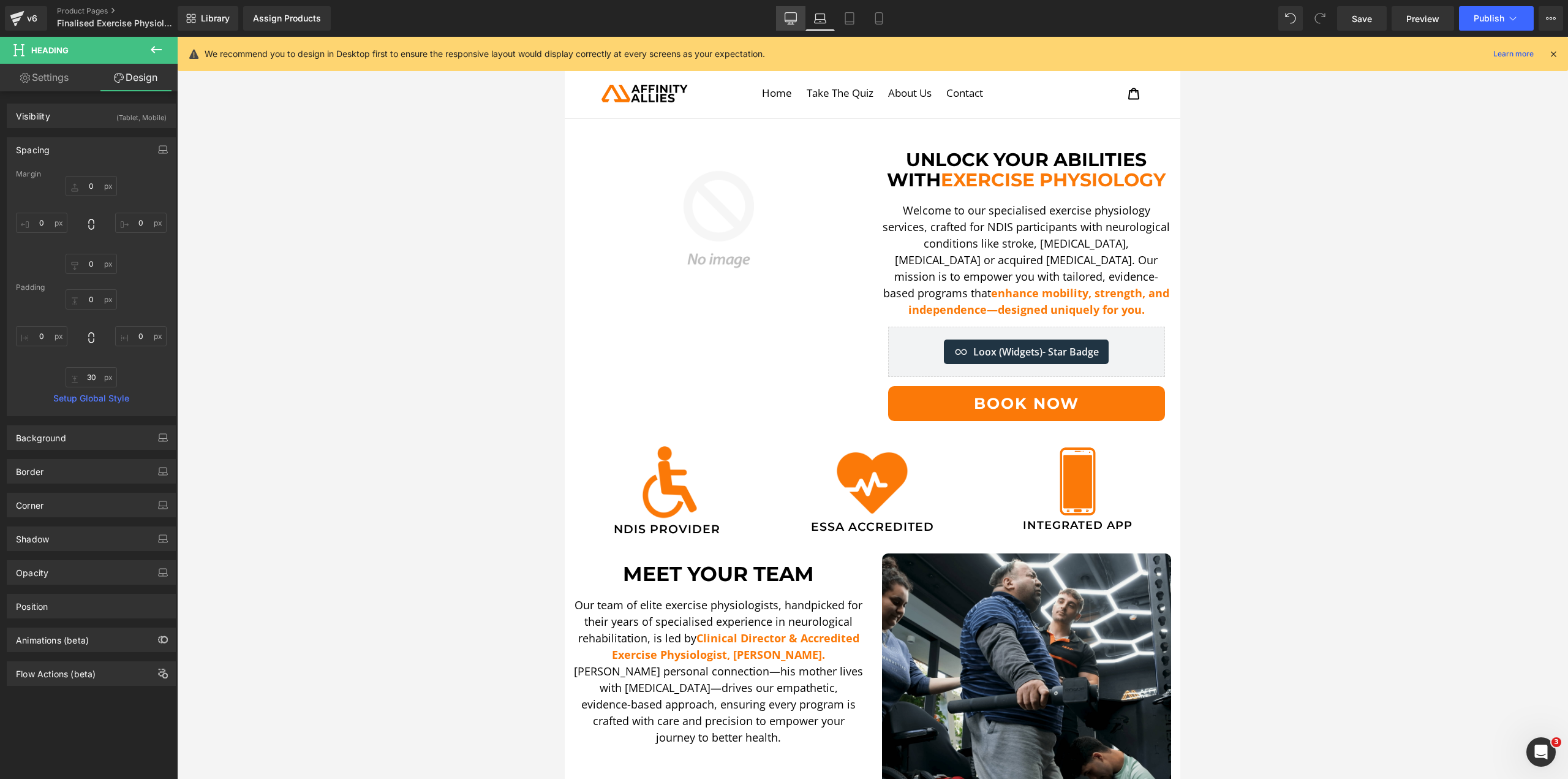
click at [792, 14] on icon at bounding box center [791, 18] width 12 height 12
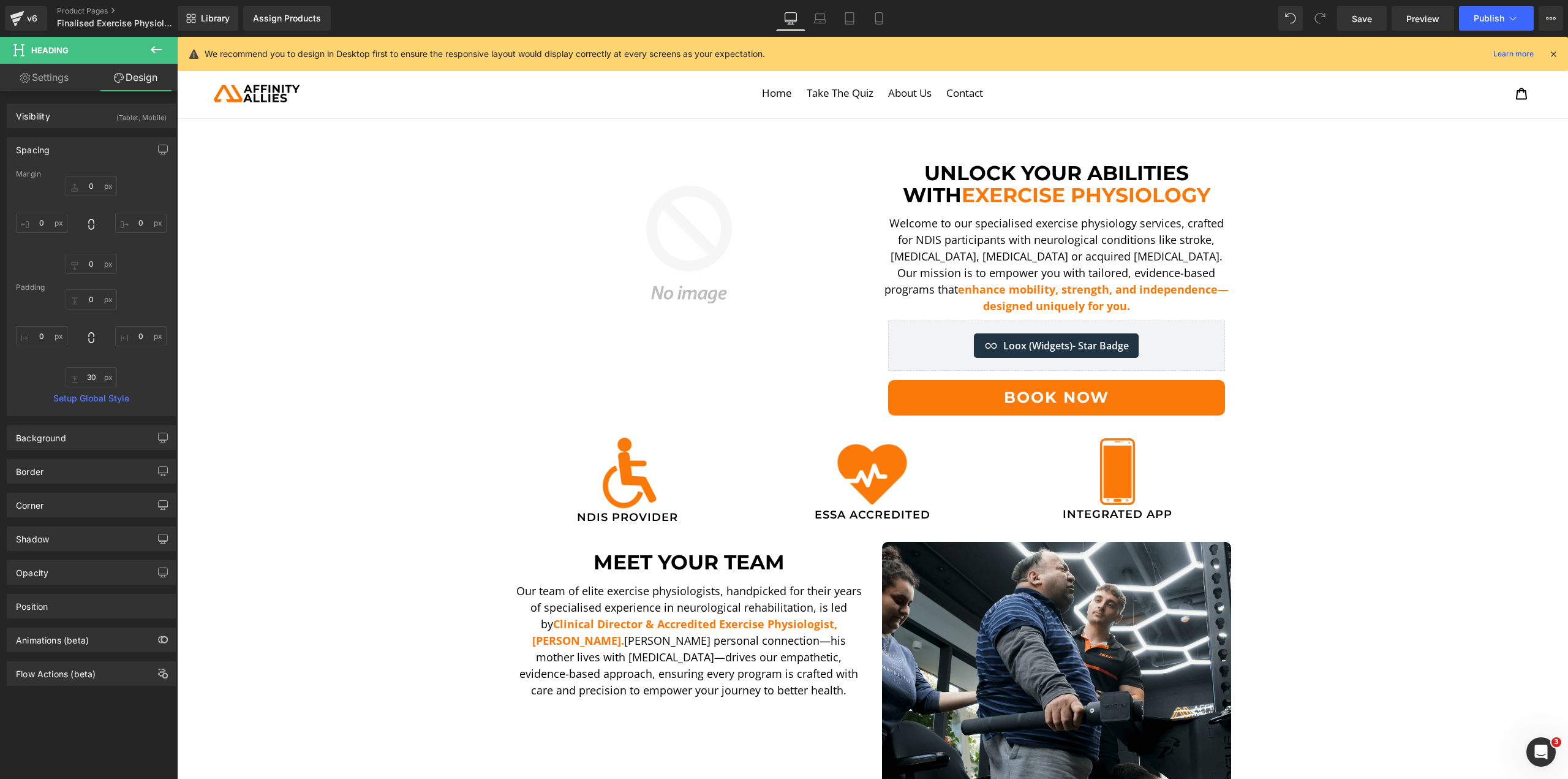
type input "0"
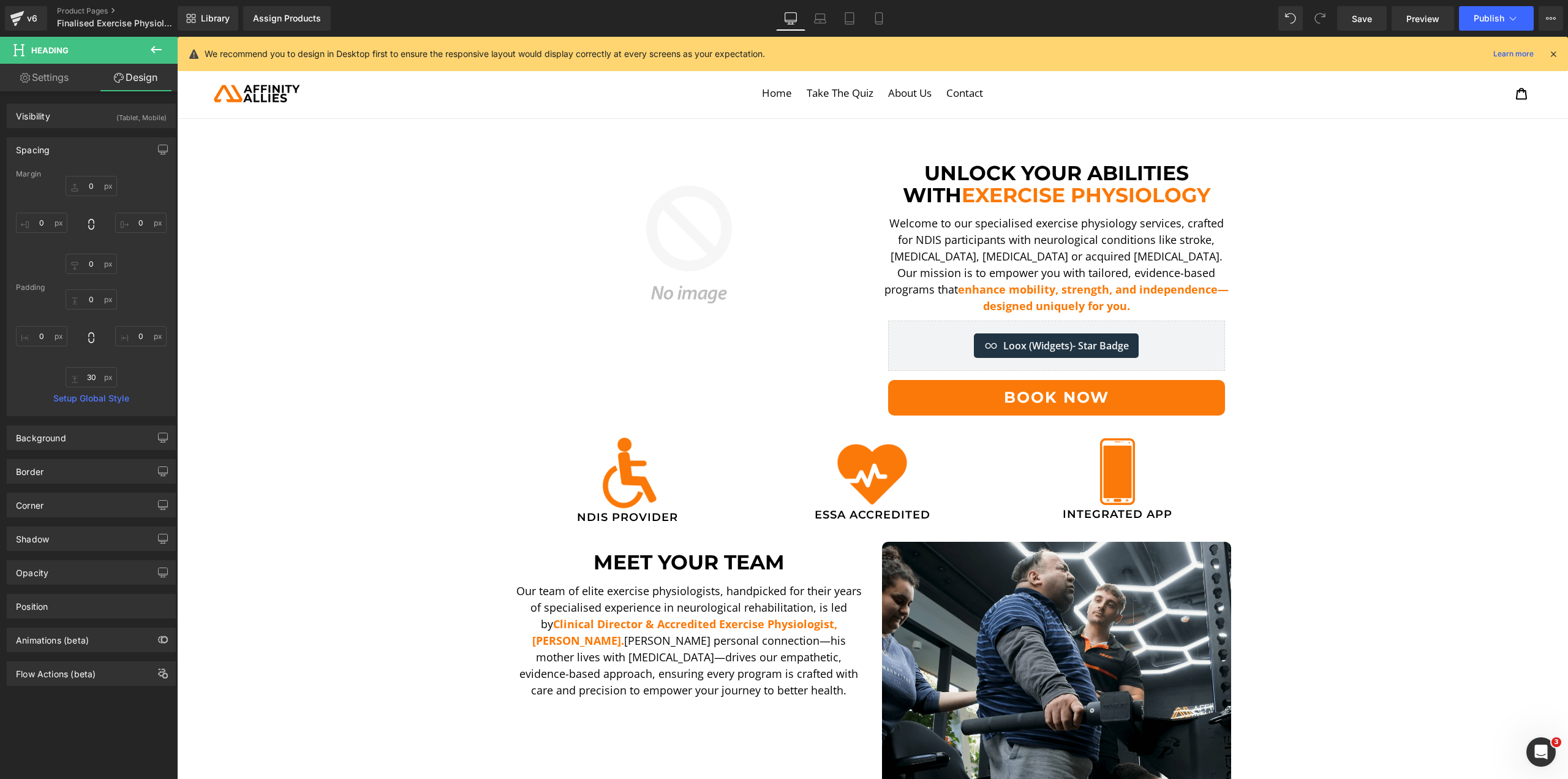
type input "0"
type input "30"
type input "0"
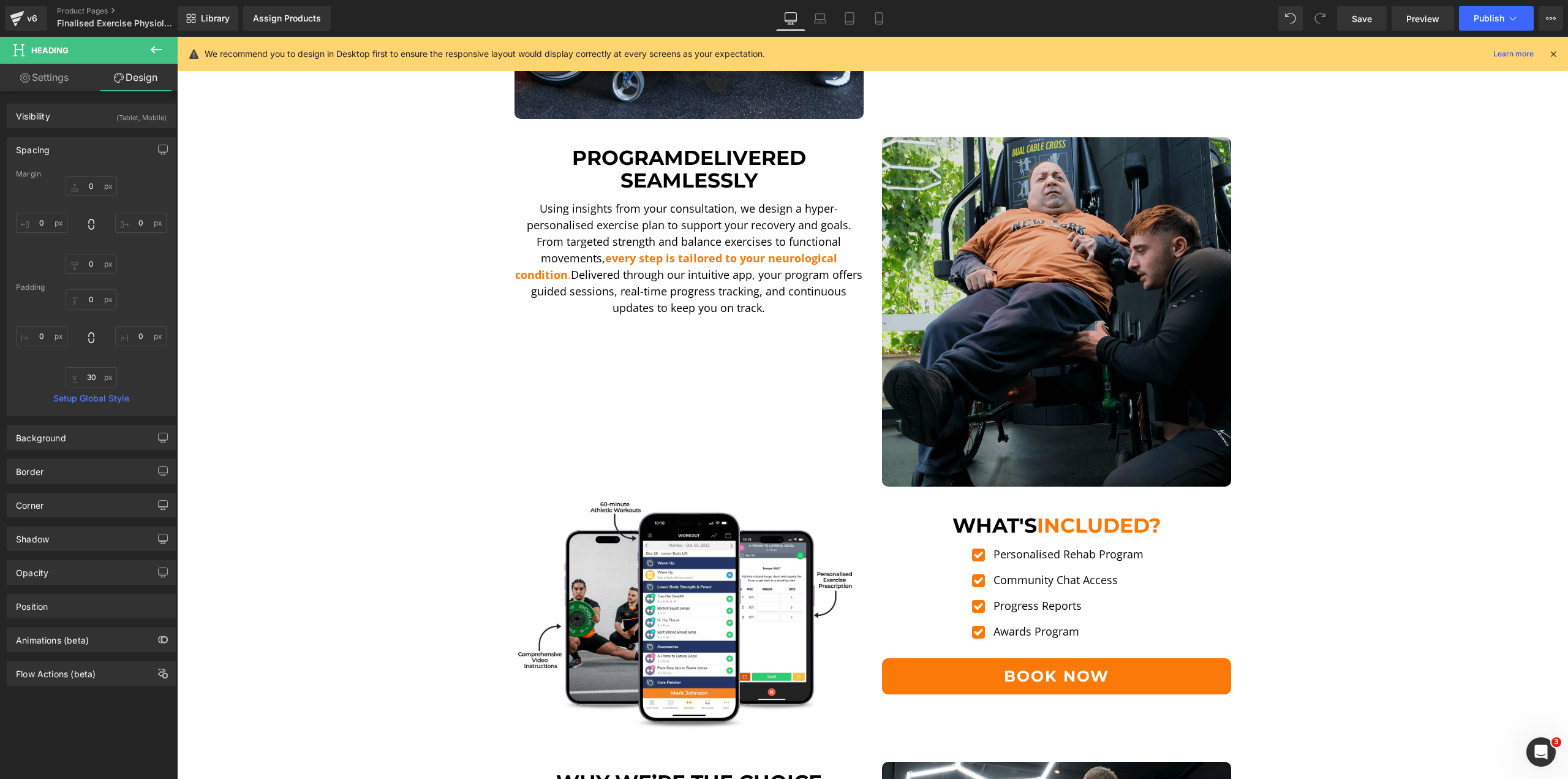
scroll to position [1165, 0]
